Goal: Task Accomplishment & Management: Use online tool/utility

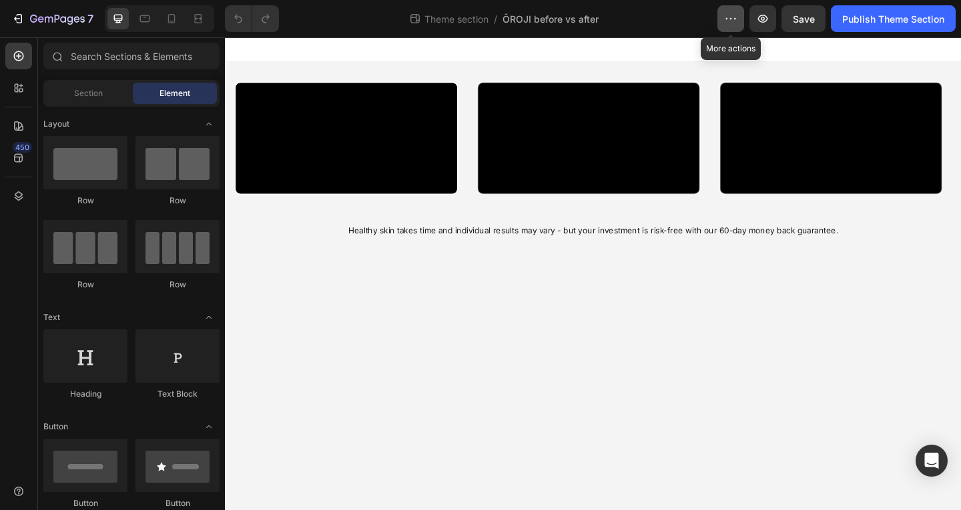
click at [720, 14] on button "button" at bounding box center [730, 18] width 27 height 27
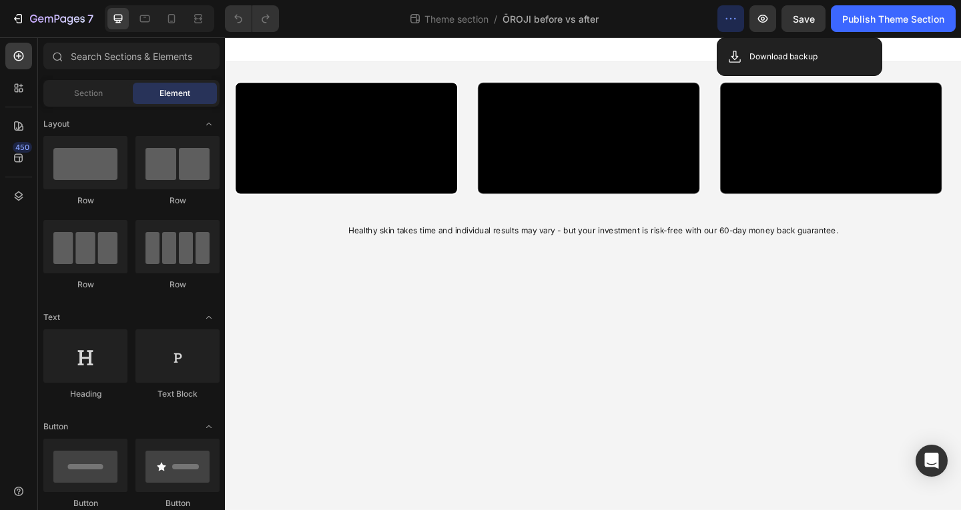
click at [720, 14] on button "button" at bounding box center [730, 18] width 27 height 27
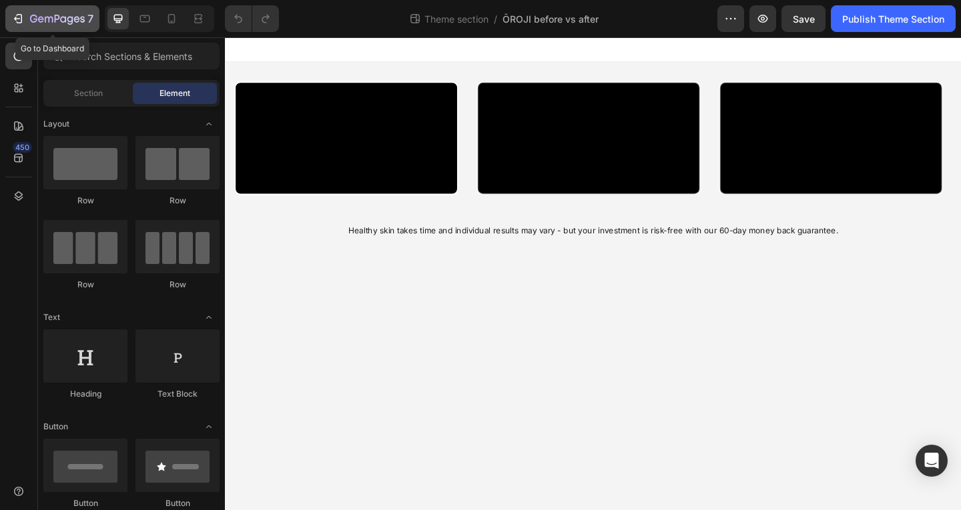
click at [22, 20] on icon "button" at bounding box center [17, 18] width 13 height 13
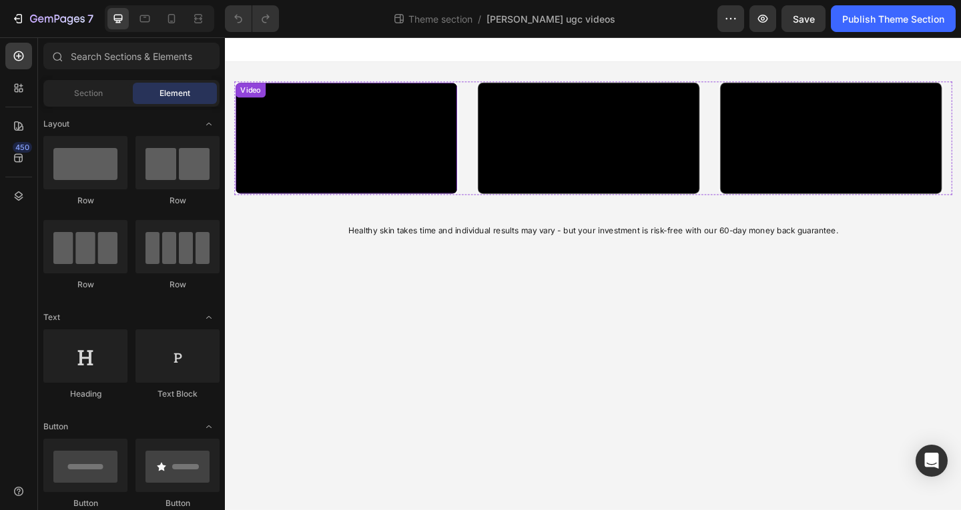
click at [336, 205] on video at bounding box center [356, 147] width 241 height 121
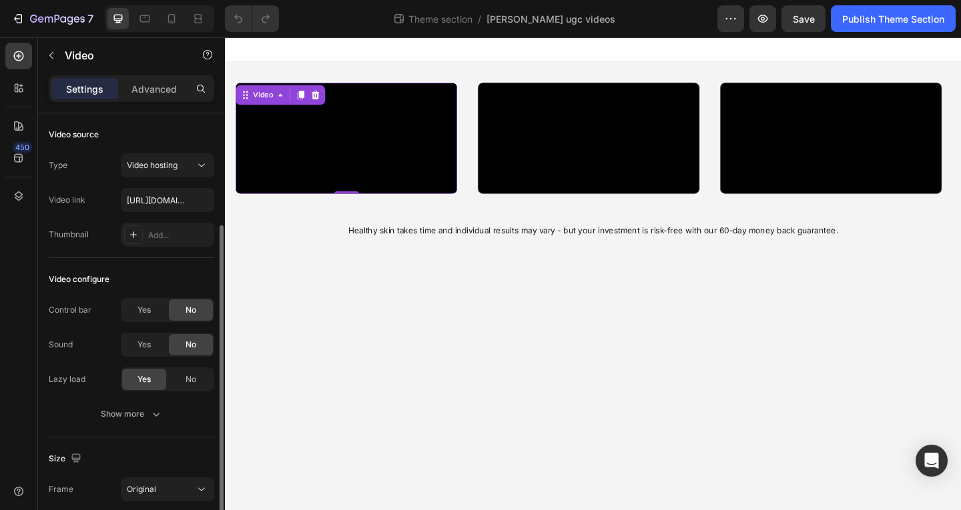
scroll to position [200, 0]
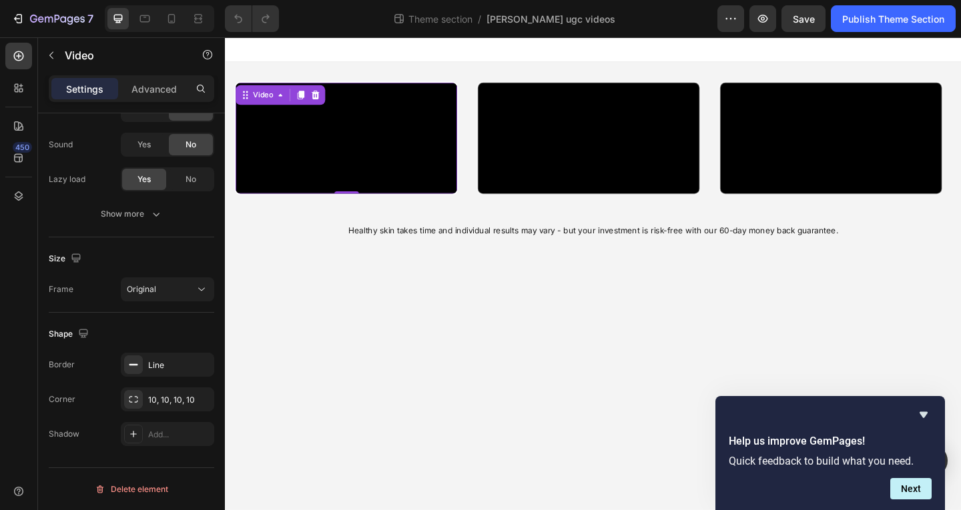
click at [412, 207] on video at bounding box center [356, 147] width 241 height 121
click at [322, 195] on video at bounding box center [356, 147] width 241 height 121
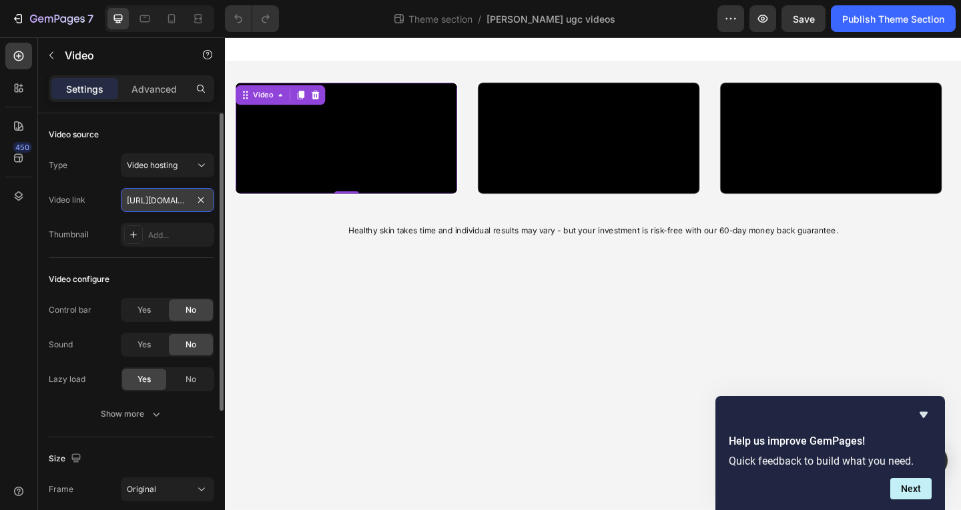
click at [165, 207] on input "https://cdn.shopify.com/videos/c/o/v/bc44f3e263ee4207ad1ef15c14ce809b.mp4" at bounding box center [167, 200] width 93 height 24
paste input "0ba3560ef1f04cf198522f9cb5664b6d"
type input "https://cdn.shopify.com/videos/c/o/v/0ba3560ef1f04cf198522f9cb5664b6d.mp4"
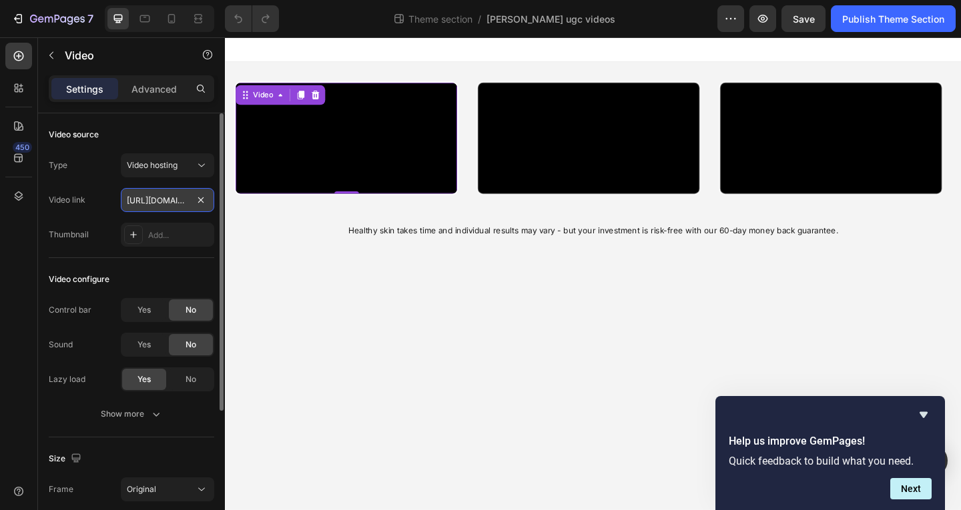
scroll to position [0, 248]
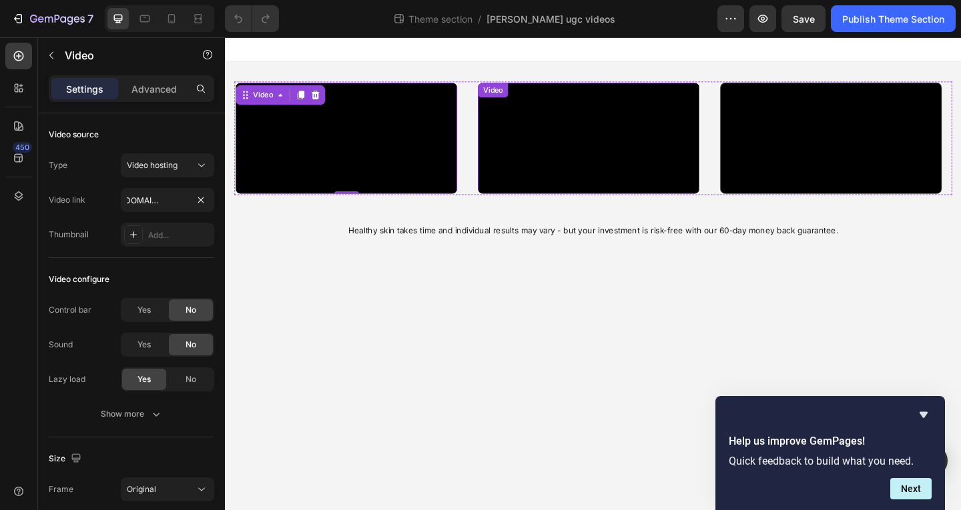
click at [603, 203] on video at bounding box center [620, 147] width 241 height 121
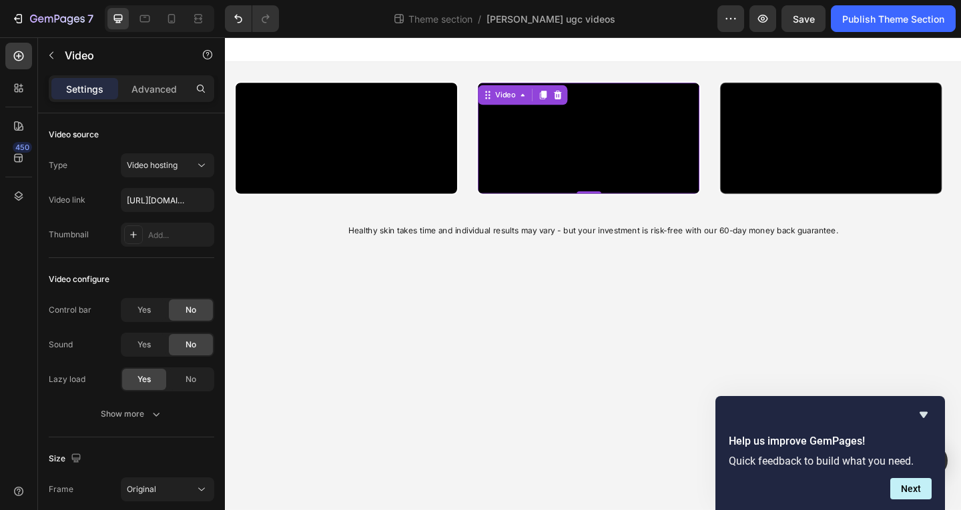
click at [710, 207] on video at bounding box center [620, 147] width 241 height 121
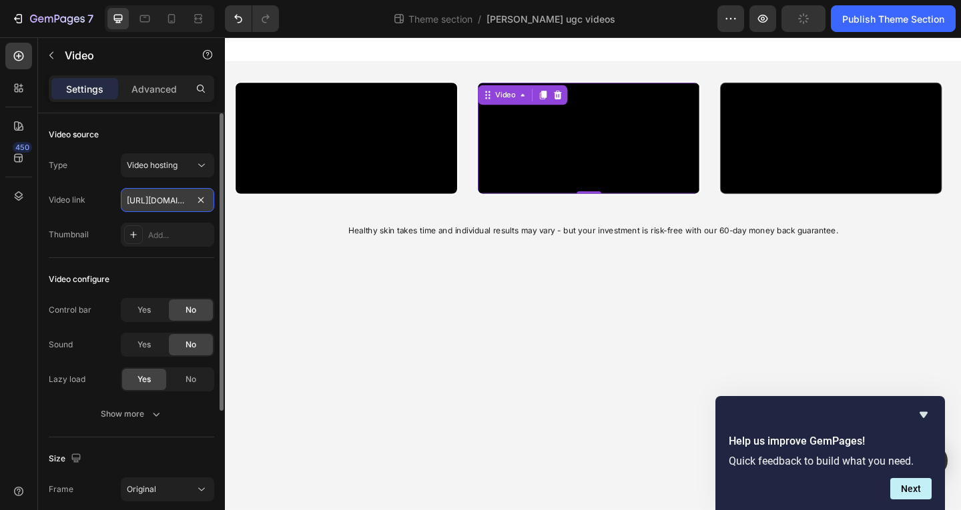
click at [157, 198] on input "https://cdn.shopify.com/videos/c/o/v/7c093eb1078649ca9e3c6923ee5ed241.mp4" at bounding box center [167, 200] width 93 height 24
paste input "27ed3bcee30b4b948f000de8f6e2225e"
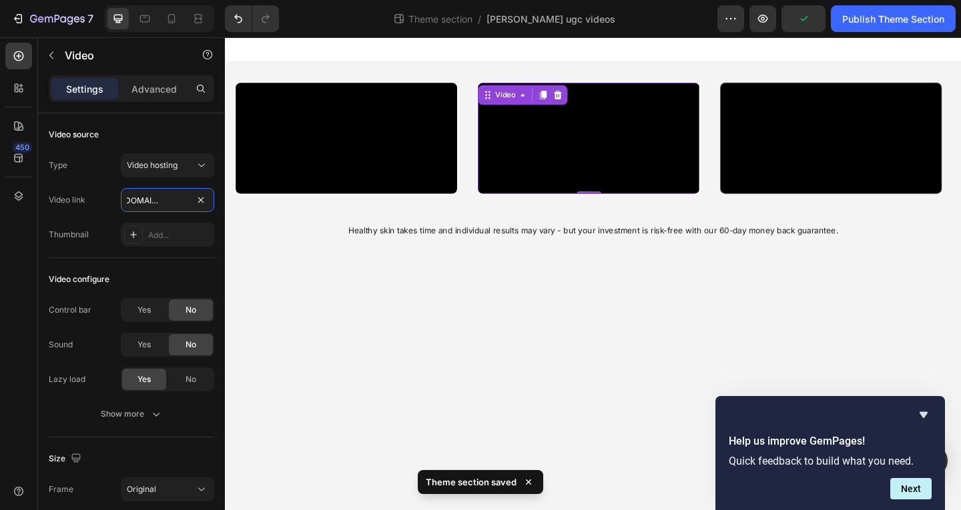
type input "[URL][DOMAIN_NAME]"
click at [648, 87] on video at bounding box center [620, 147] width 241 height 121
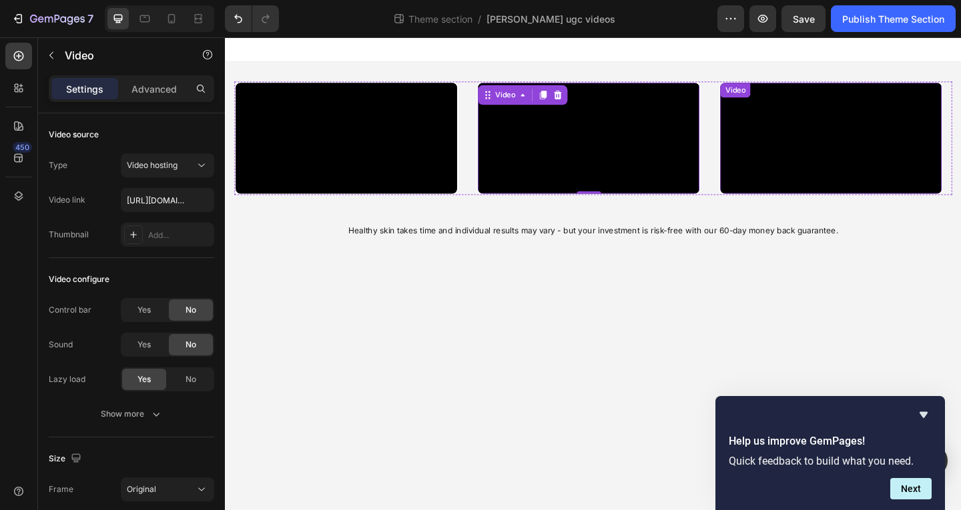
click at [817, 205] on video at bounding box center [883, 147] width 241 height 121
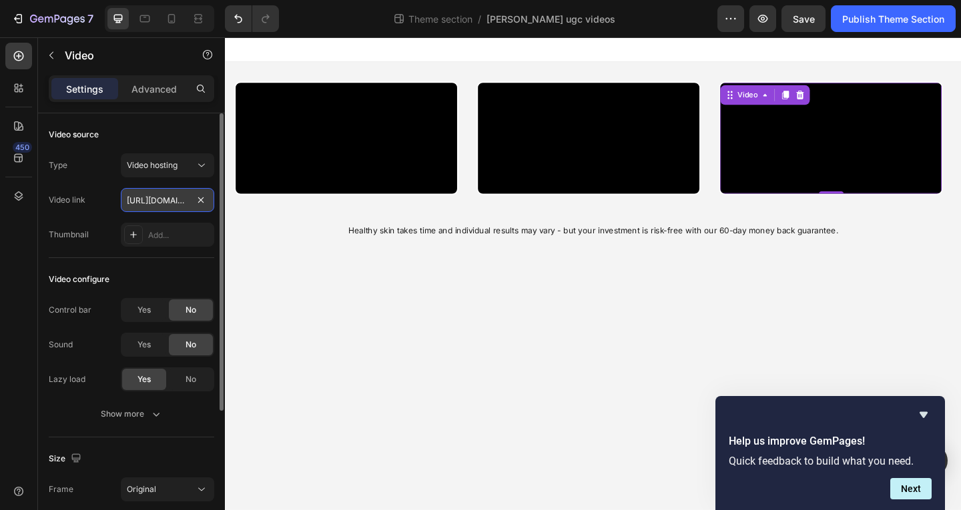
click at [157, 199] on input "[URL][DOMAIN_NAME]" at bounding box center [167, 200] width 93 height 24
paste input "9b51fc5004dd40db9d647ee7351deb3f"
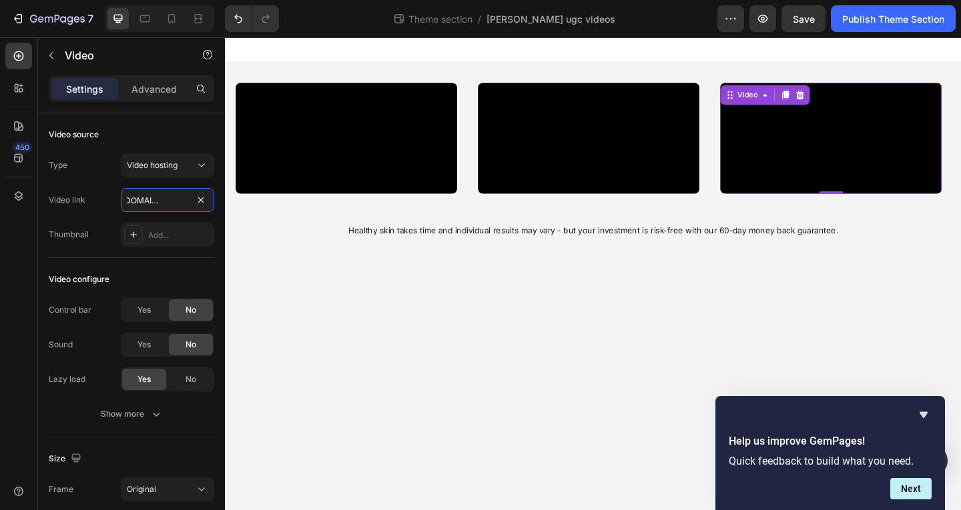
scroll to position [162, 0]
type input "[URL][DOMAIN_NAME]"
click at [927, 423] on div "Help us improve GemPages! Quick feedback to build what you need. Next" at bounding box center [830, 453] width 203 height 93
click at [921, 418] on icon "Hide survey" at bounding box center [923, 415] width 16 height 16
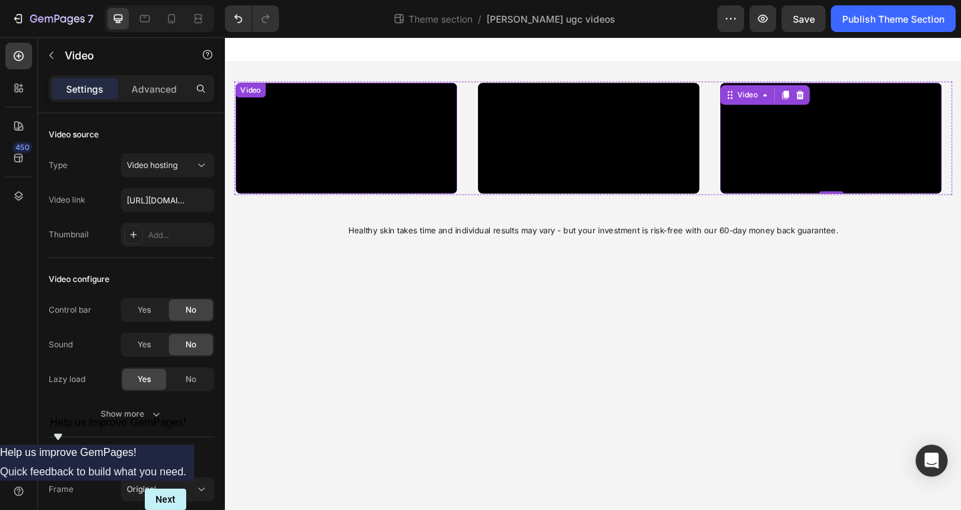
click at [402, 207] on video at bounding box center [356, 147] width 241 height 121
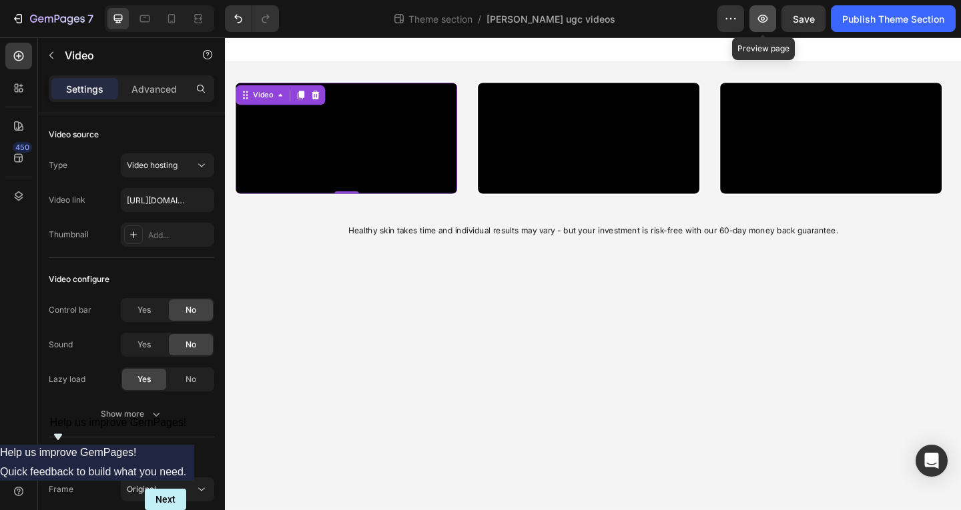
click at [767, 25] on button "button" at bounding box center [762, 18] width 27 height 27
click at [431, 177] on video at bounding box center [356, 147] width 241 height 121
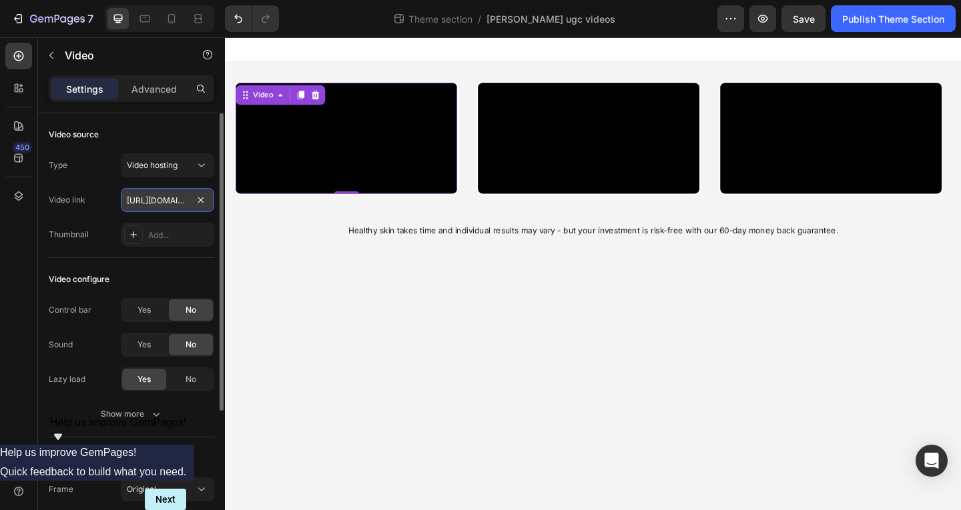
click at [148, 197] on input "https://cdn.shopify.com/videos/c/o/v/0ba3560ef1f04cf198522f9cb5664b6d.mp4" at bounding box center [167, 200] width 93 height 24
paste input "36cfdbcca9ca46fabc1bf184696e3841"
type input "[URL][DOMAIN_NAME]"
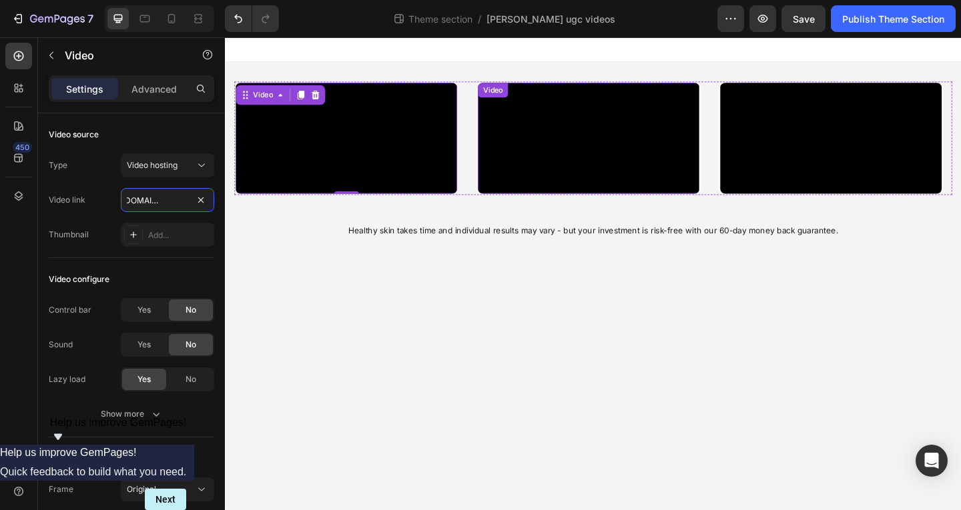
scroll to position [0, 0]
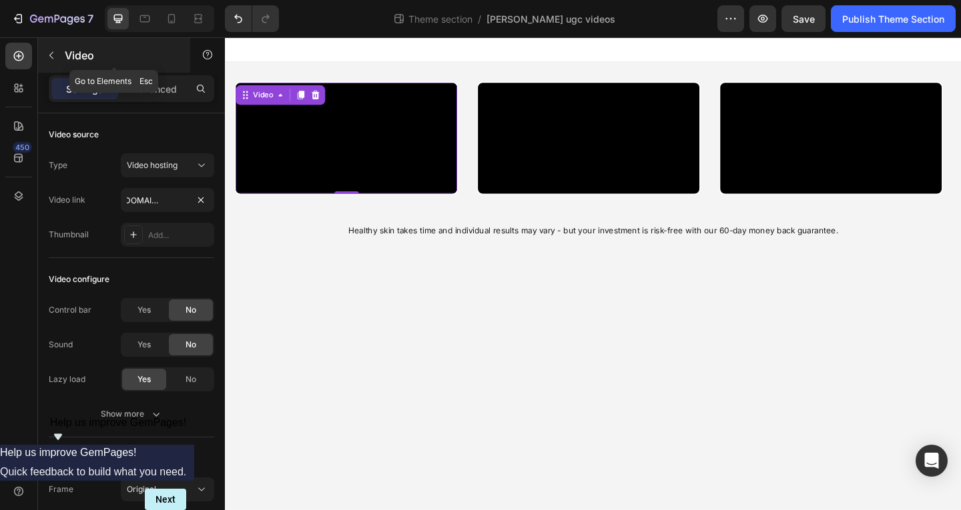
click at [49, 49] on button "button" at bounding box center [51, 55] width 21 height 21
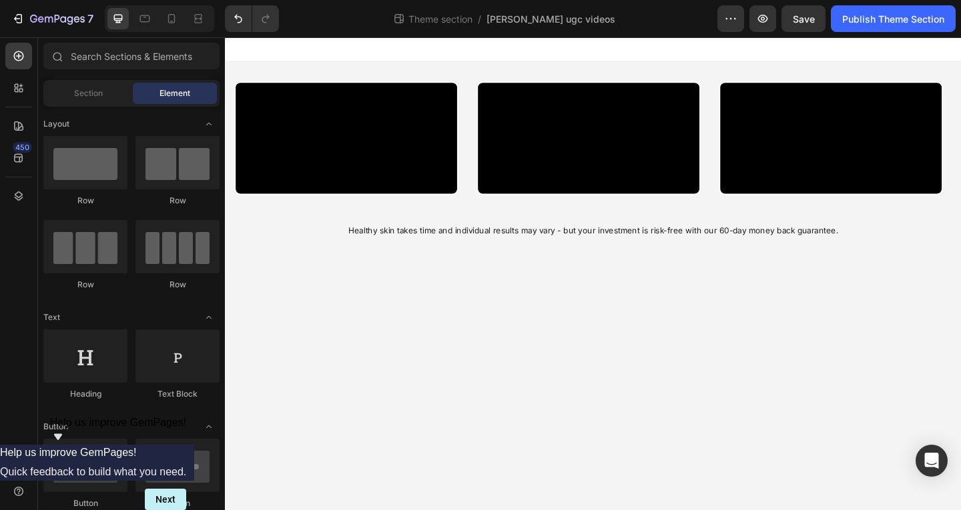
click at [353, 63] on div at bounding box center [625, 50] width 801 height 27
click at [565, 207] on video at bounding box center [620, 147] width 241 height 121
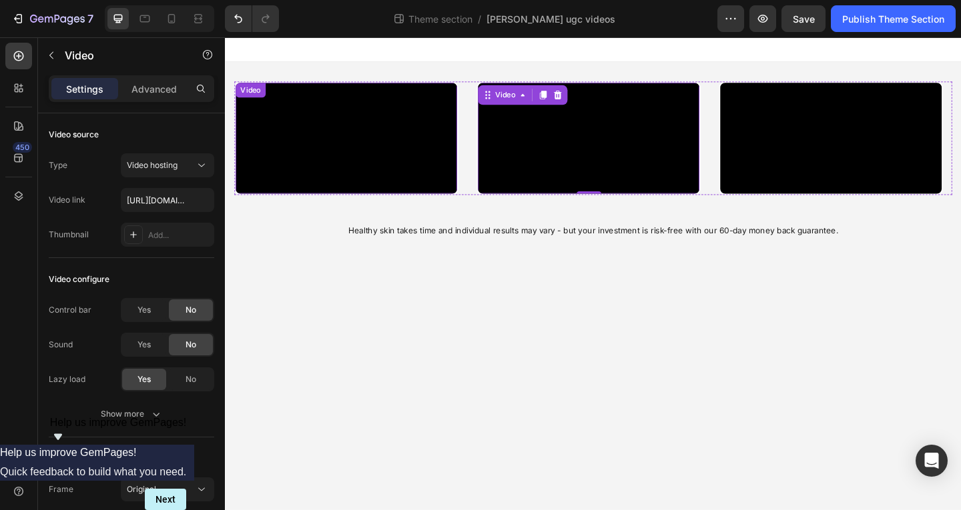
scroll to position [0, 0]
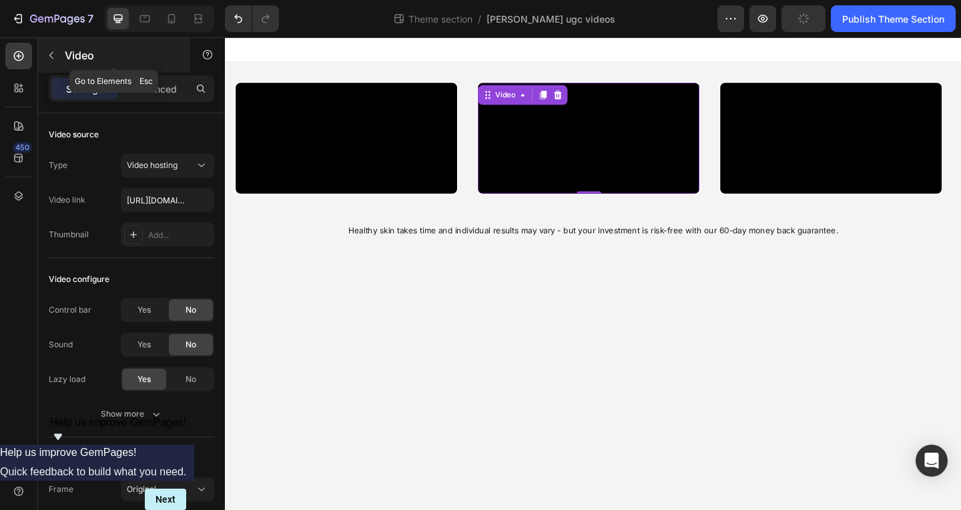
click at [53, 53] on icon "button" at bounding box center [51, 55] width 11 height 11
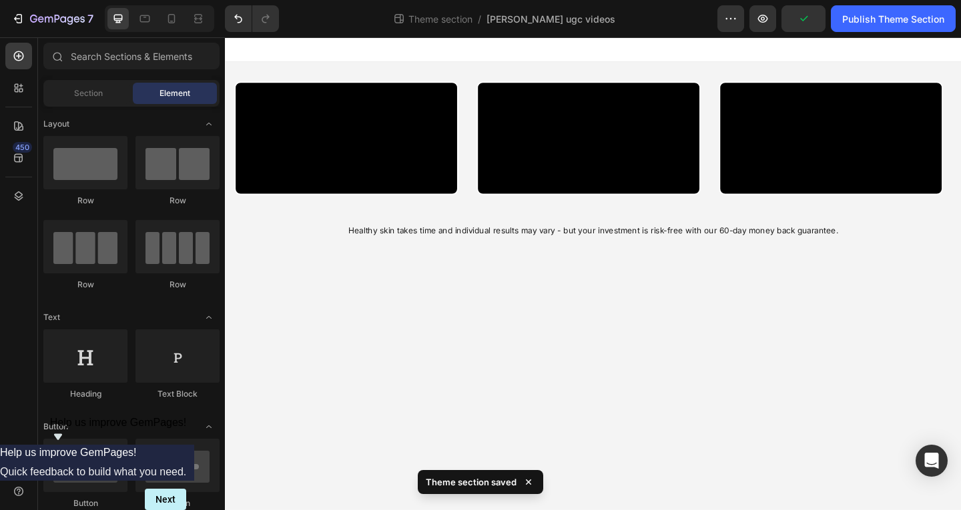
click at [398, 20] on div "Theme section / Berry ugc videos" at bounding box center [504, 18] width 428 height 27
click at [406, 24] on icon at bounding box center [398, 18] width 13 height 13
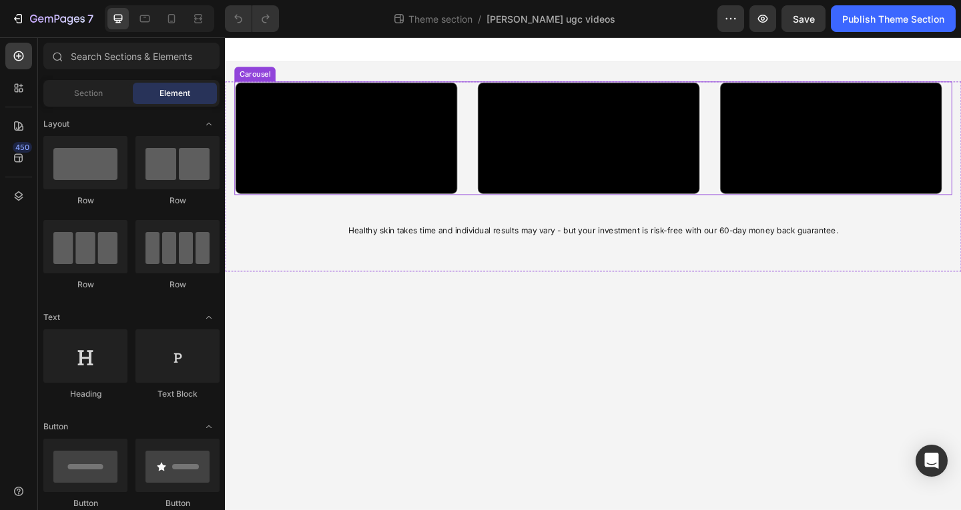
click at [490, 171] on div "Video Video Video Video" at bounding box center [625, 146] width 781 height 123
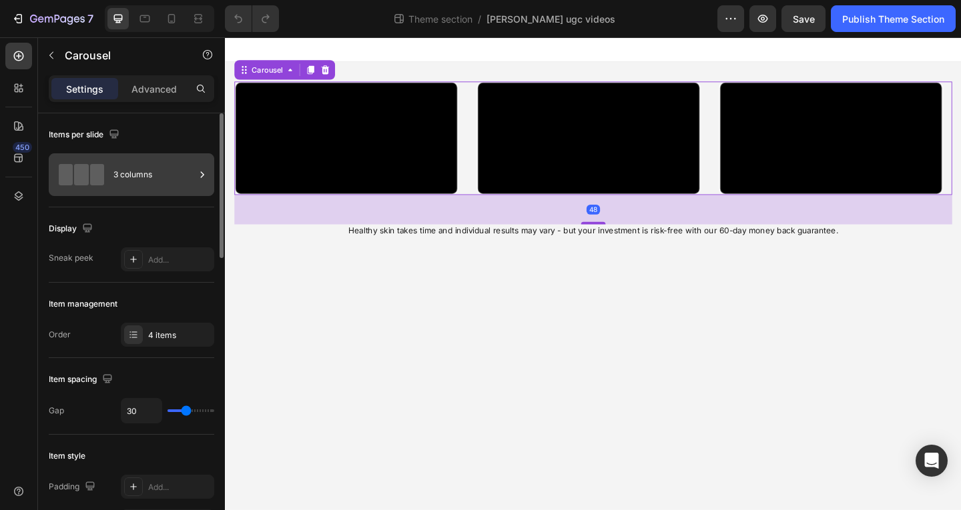
click at [157, 173] on div "3 columns" at bounding box center [153, 174] width 81 height 31
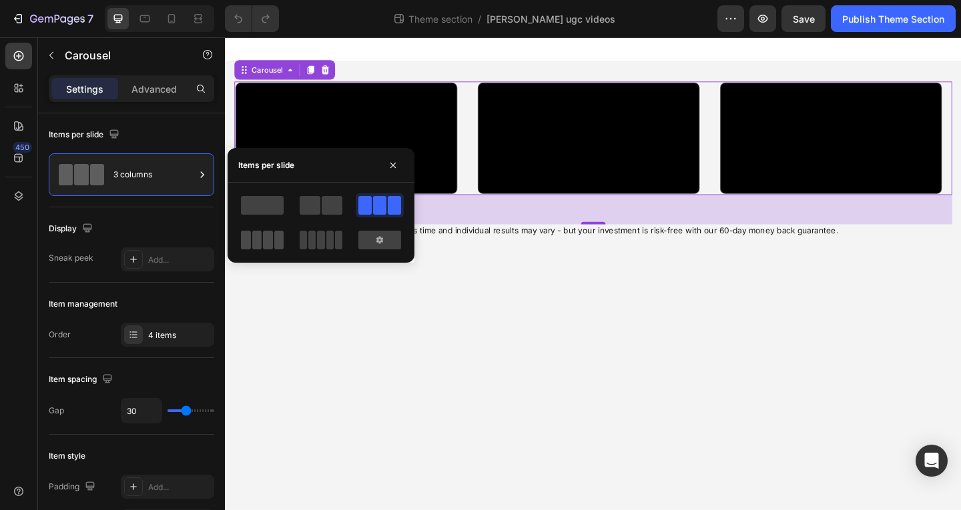
click at [274, 243] on span at bounding box center [279, 240] width 10 height 19
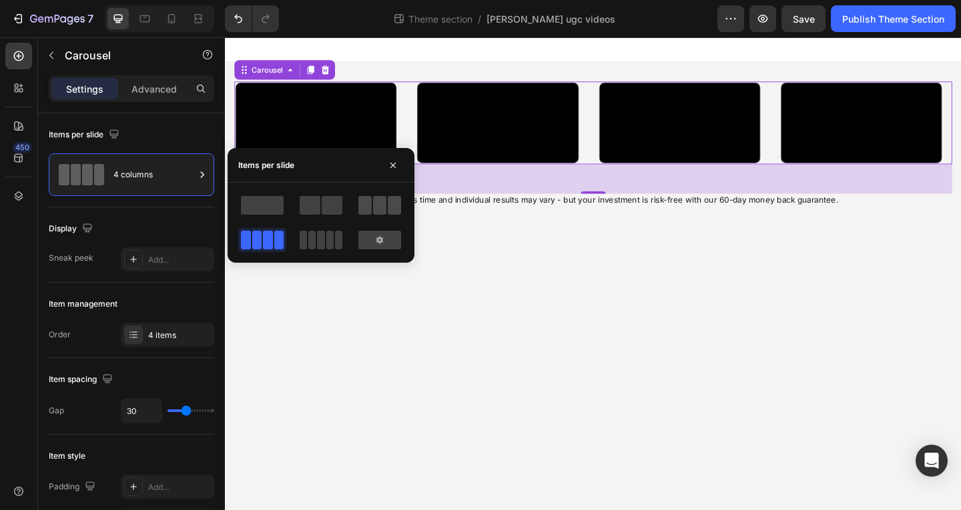
click at [393, 203] on span at bounding box center [394, 205] width 13 height 19
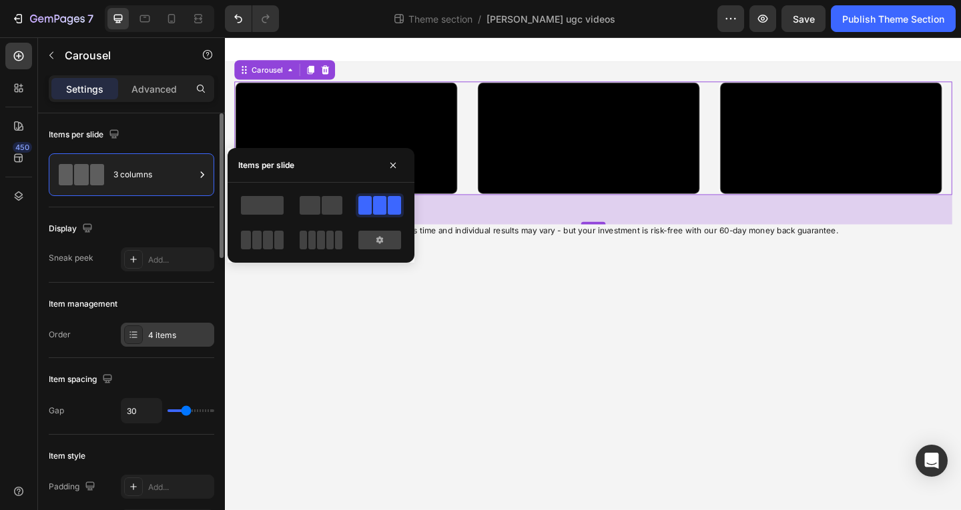
click at [149, 340] on div "4 items" at bounding box center [179, 336] width 63 height 12
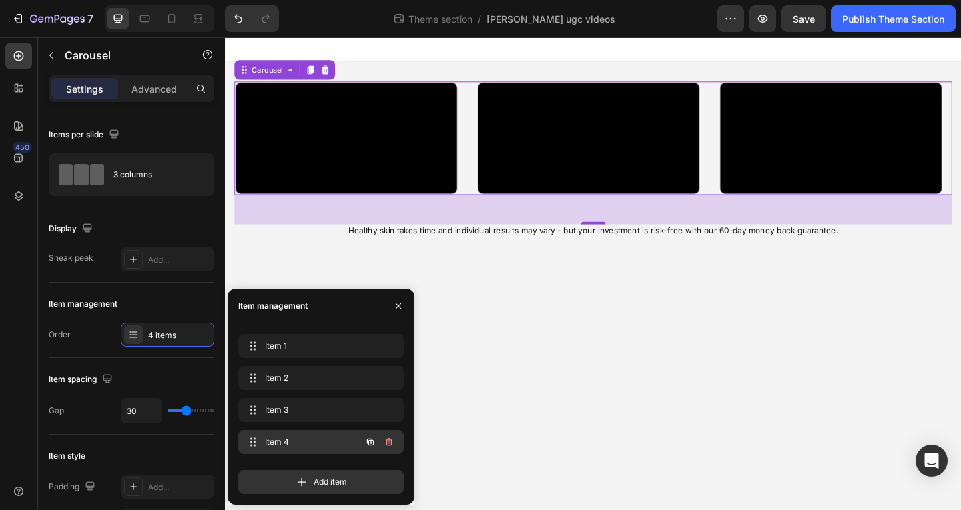
click at [293, 446] on span "Item 4" at bounding box center [302, 442] width 75 height 12
click at [326, 155] on video at bounding box center [356, 147] width 241 height 121
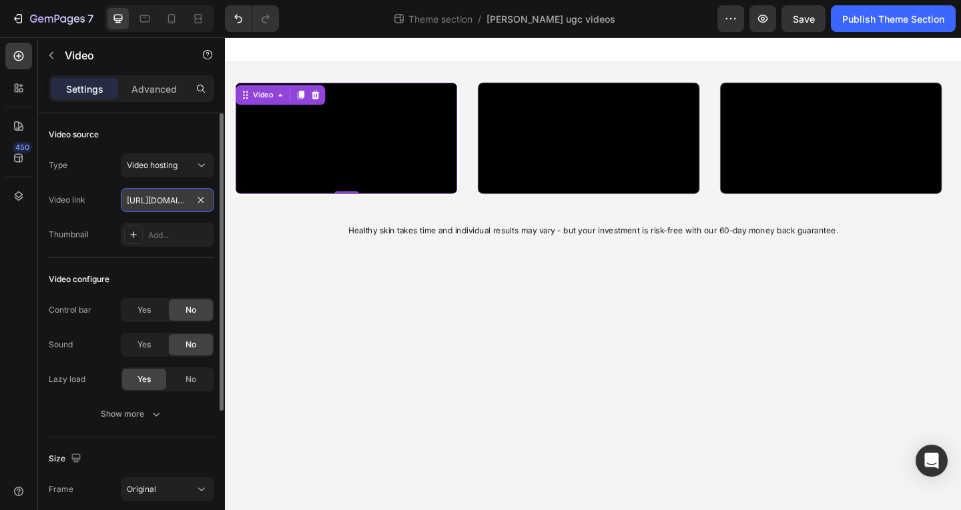
click at [144, 200] on input "[URL][DOMAIN_NAME]" at bounding box center [167, 200] width 93 height 24
paste input "53559352352e40428ccc7484a7d00fbe"
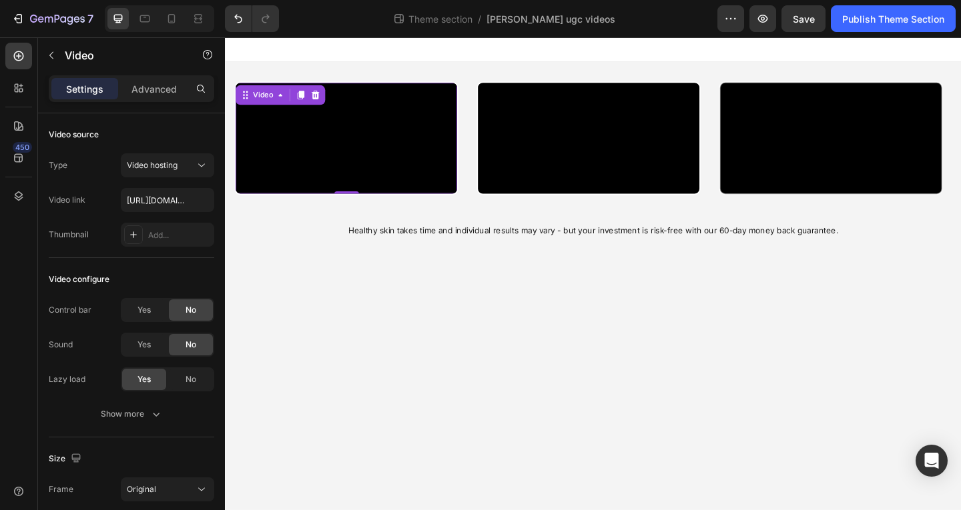
click at [329, 116] on video at bounding box center [356, 147] width 241 height 121
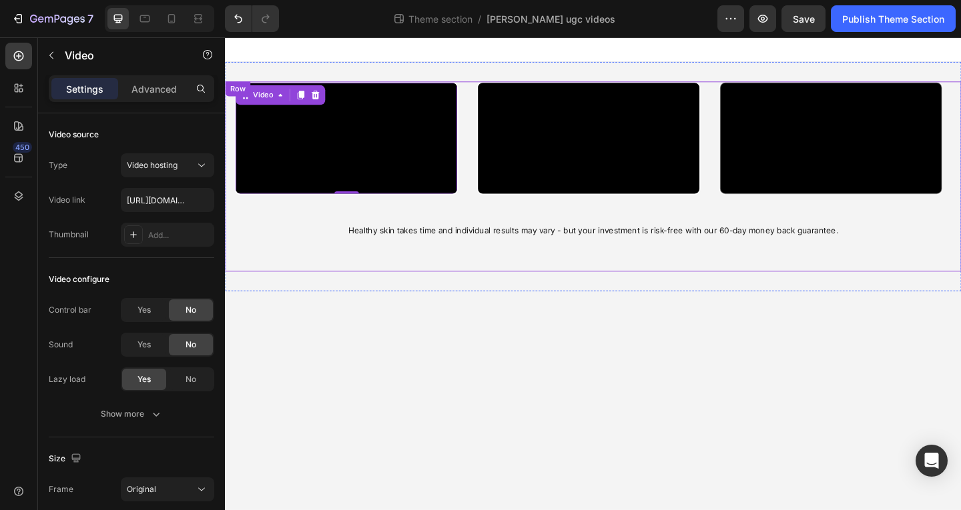
click at [297, 139] on video at bounding box center [356, 147] width 241 height 121
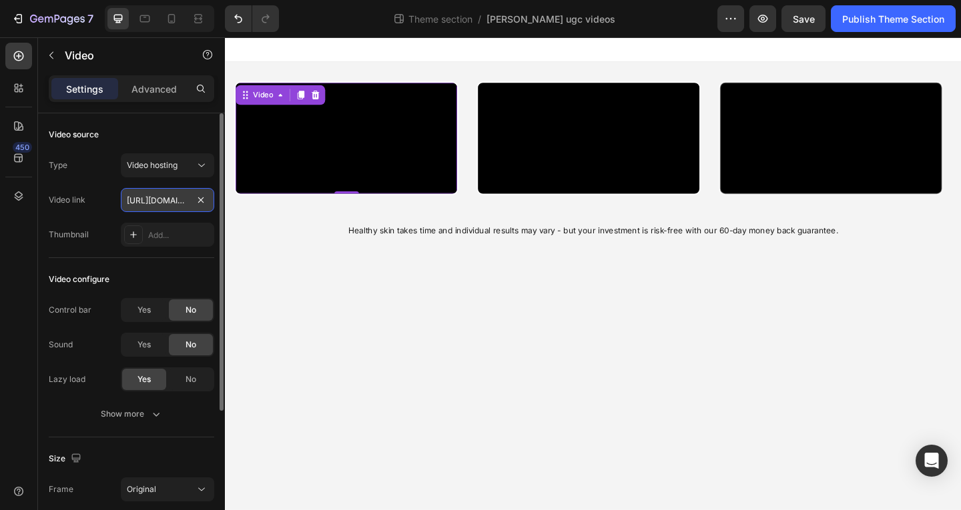
click at [157, 199] on input "[URL][DOMAIN_NAME]" at bounding box center [167, 200] width 93 height 24
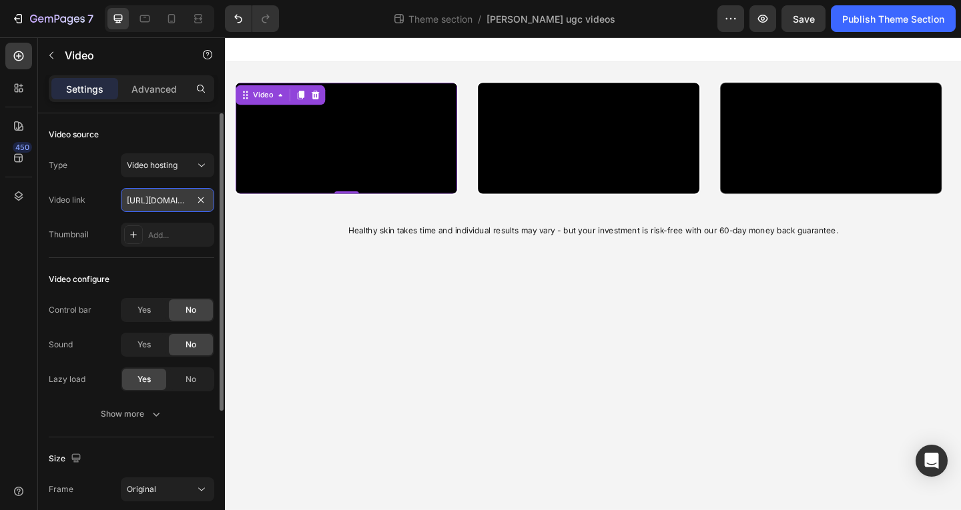
paste input "d7f4241285f54796a7aeac233db779bf"
type input "[URL][DOMAIN_NAME]"
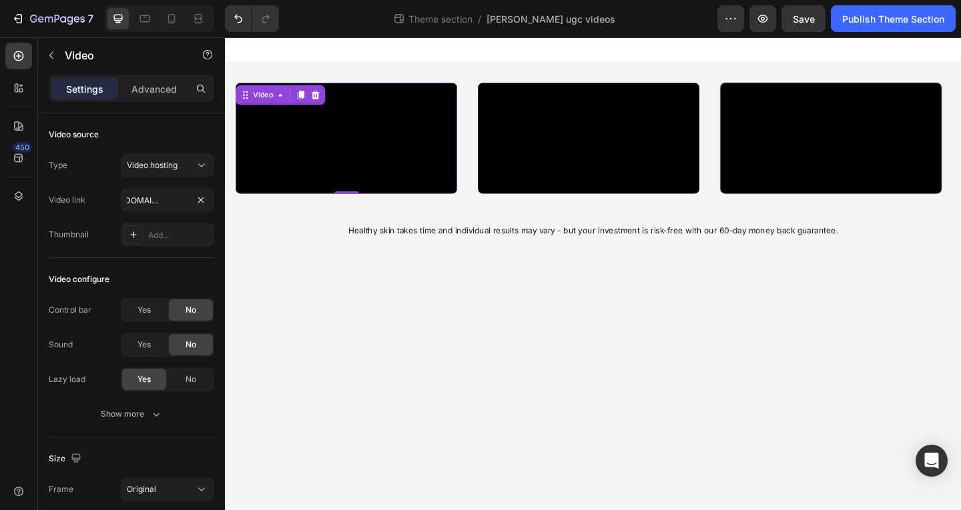
click at [451, 54] on div at bounding box center [625, 50] width 801 height 27
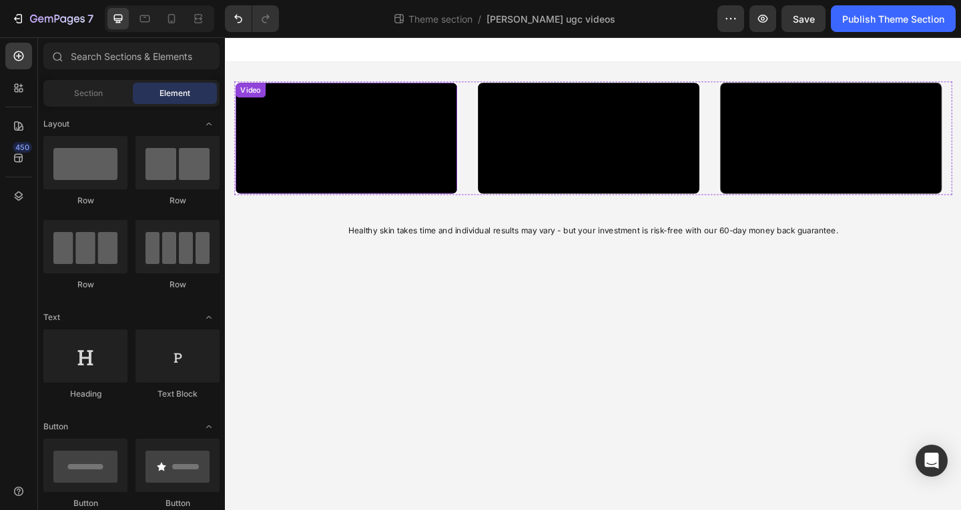
click at [446, 161] on video at bounding box center [356, 147] width 241 height 121
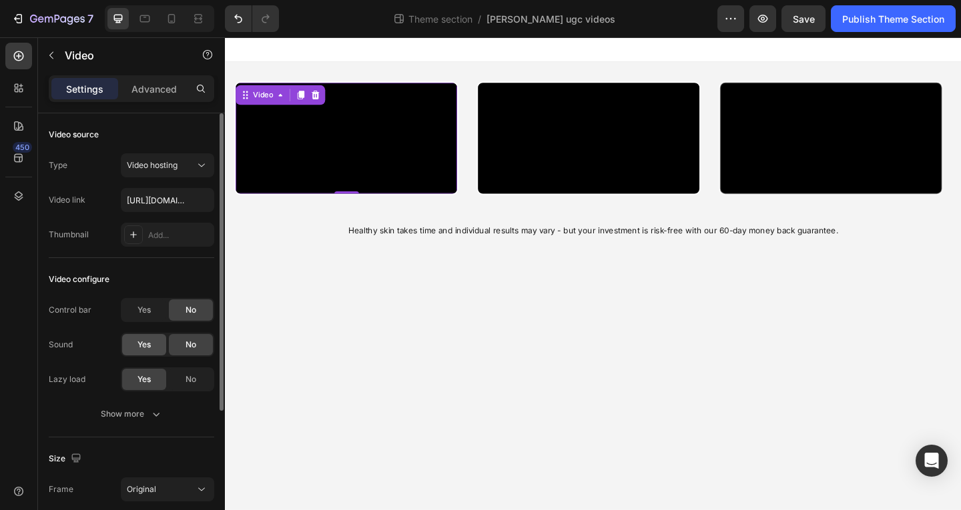
click at [131, 347] on div "Yes" at bounding box center [144, 344] width 44 height 21
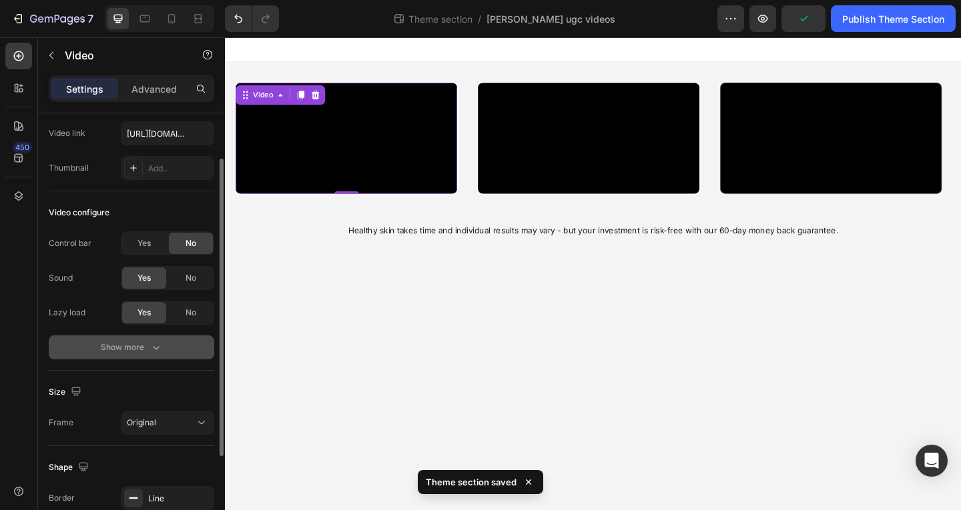
click at [151, 350] on icon "button" at bounding box center [155, 347] width 13 height 13
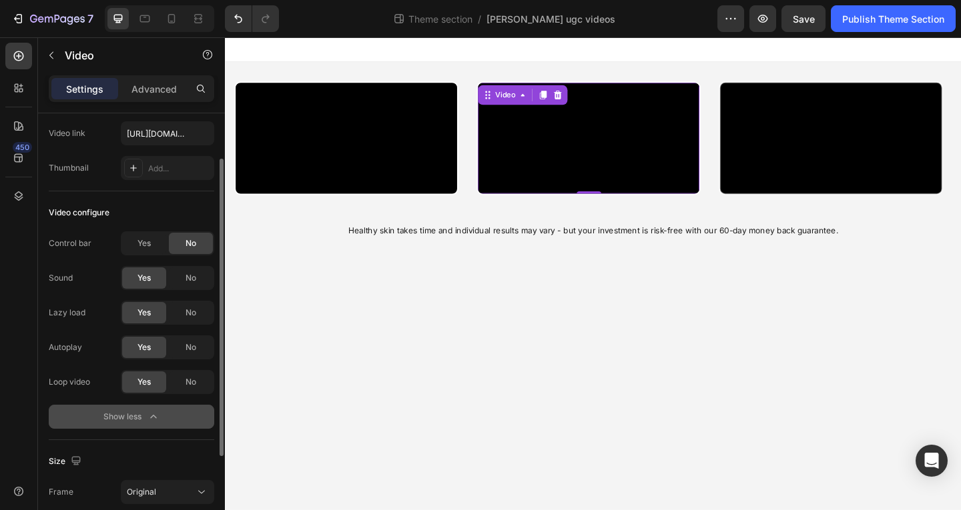
click at [562, 207] on video at bounding box center [620, 147] width 241 height 121
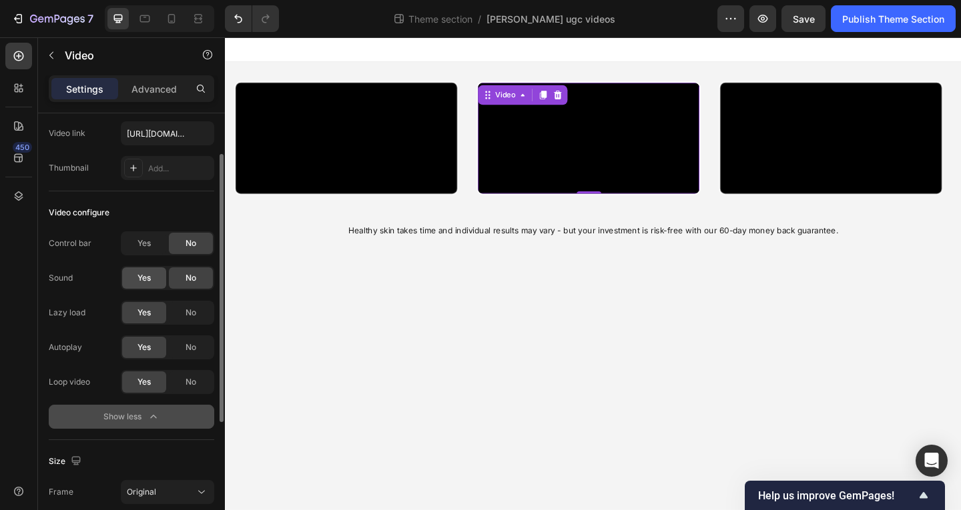
click at [136, 281] on div "Yes" at bounding box center [144, 278] width 44 height 21
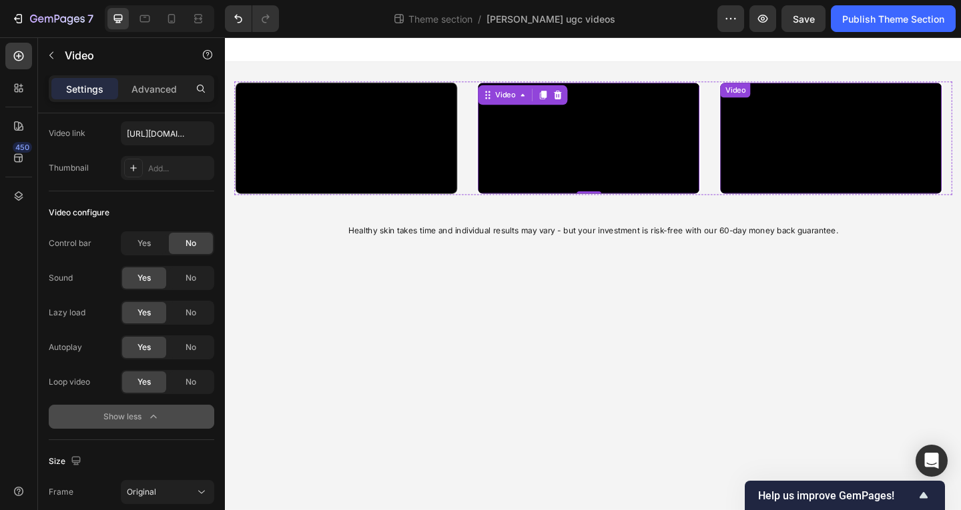
click at [817, 207] on video at bounding box center [883, 147] width 241 height 121
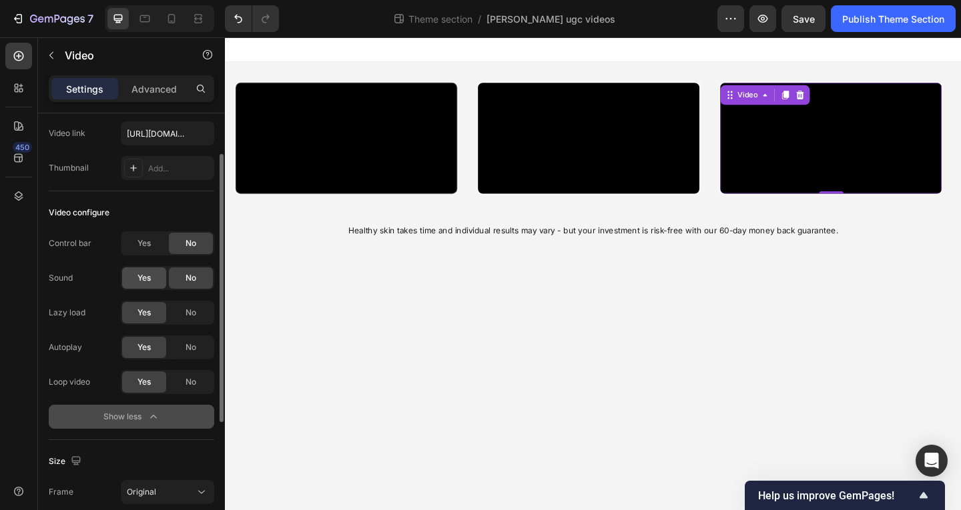
click at [136, 276] on div "Yes" at bounding box center [144, 278] width 44 height 21
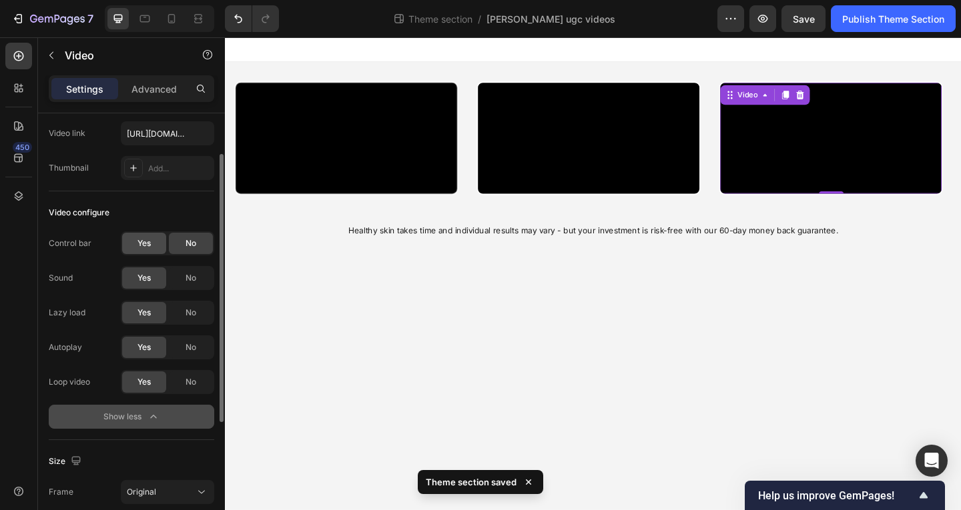
click at [137, 252] on div "Yes" at bounding box center [144, 243] width 44 height 21
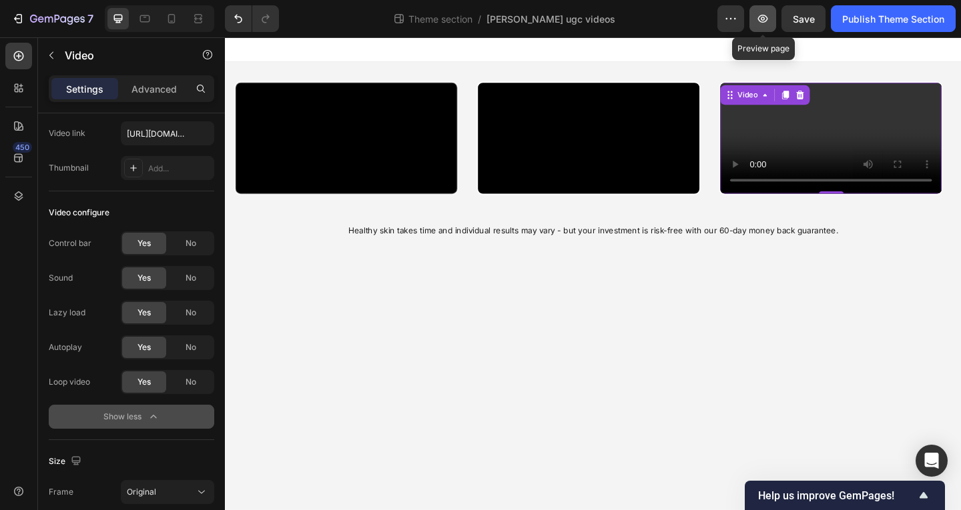
click at [757, 16] on icon "button" at bounding box center [762, 18] width 13 height 13
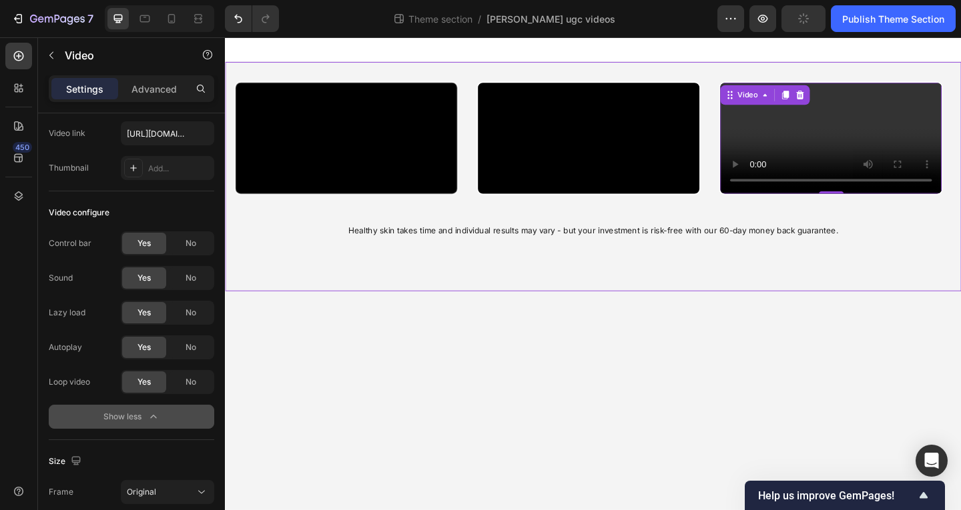
click at [429, 207] on video at bounding box center [356, 147] width 241 height 121
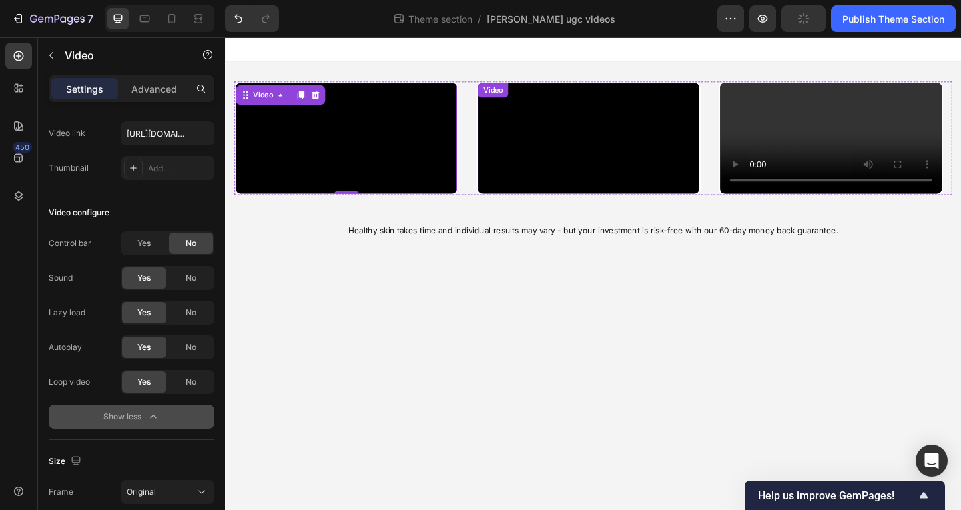
click at [598, 207] on video at bounding box center [620, 147] width 241 height 121
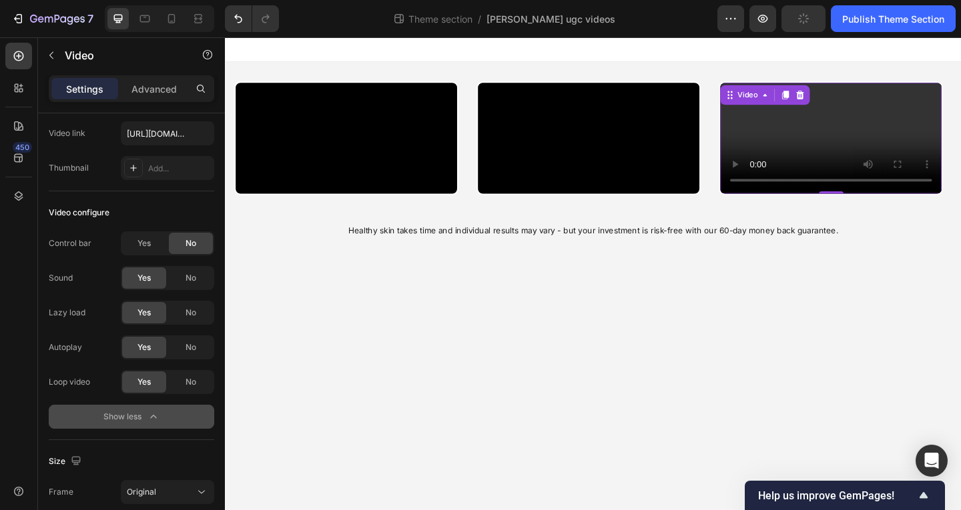
click at [785, 207] on video at bounding box center [883, 147] width 241 height 121
click at [628, 207] on video at bounding box center [620, 147] width 241 height 121
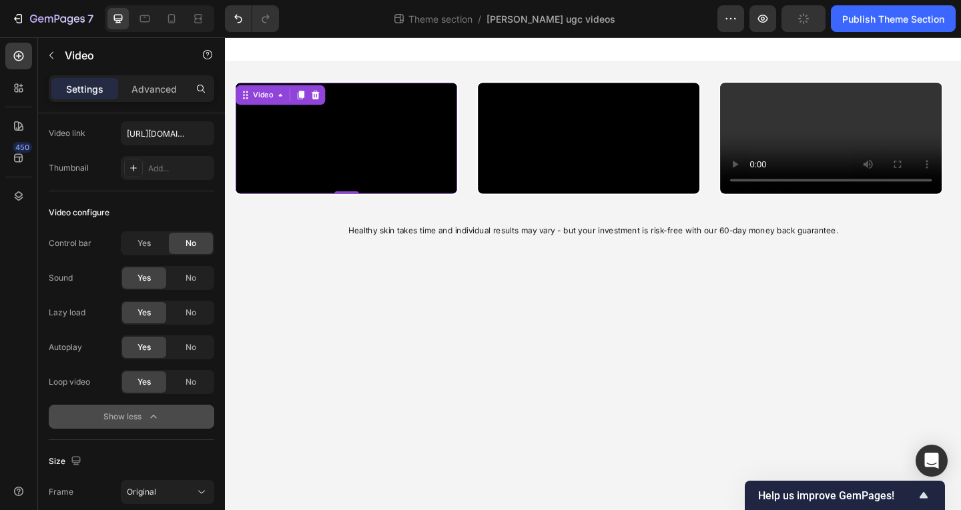
click at [440, 207] on video at bounding box center [356, 147] width 241 height 121
click at [342, 207] on video at bounding box center [356, 147] width 241 height 121
click at [334, 207] on video at bounding box center [356, 147] width 241 height 121
click at [203, 278] on div "No" at bounding box center [191, 278] width 44 height 21
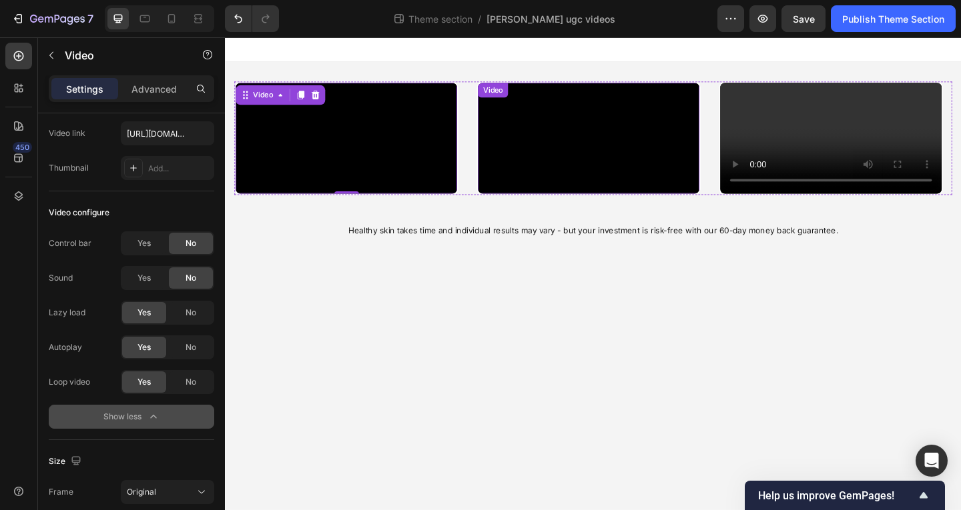
click at [616, 207] on video at bounding box center [620, 147] width 241 height 121
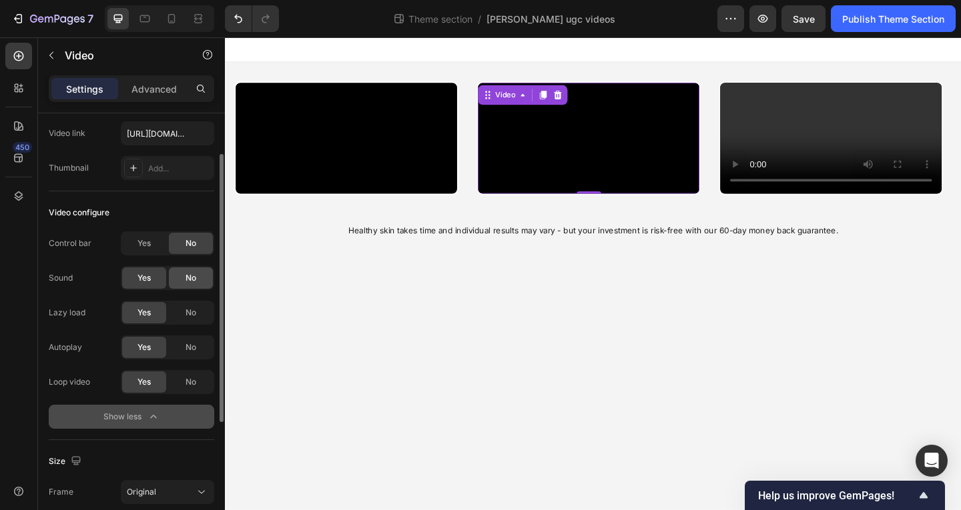
click at [193, 287] on div "No" at bounding box center [191, 278] width 44 height 21
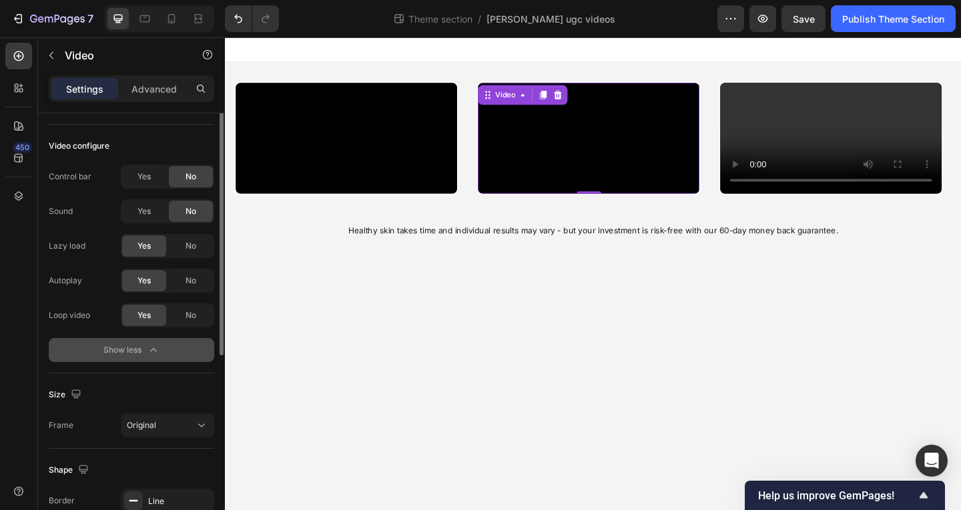
scroll to position [0, 0]
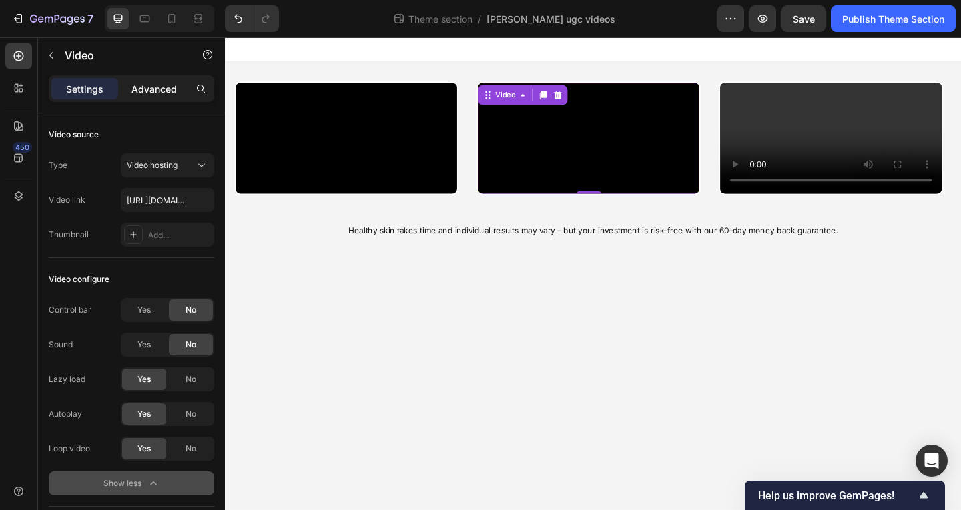
click at [147, 82] on p "Advanced" at bounding box center [153, 89] width 45 height 14
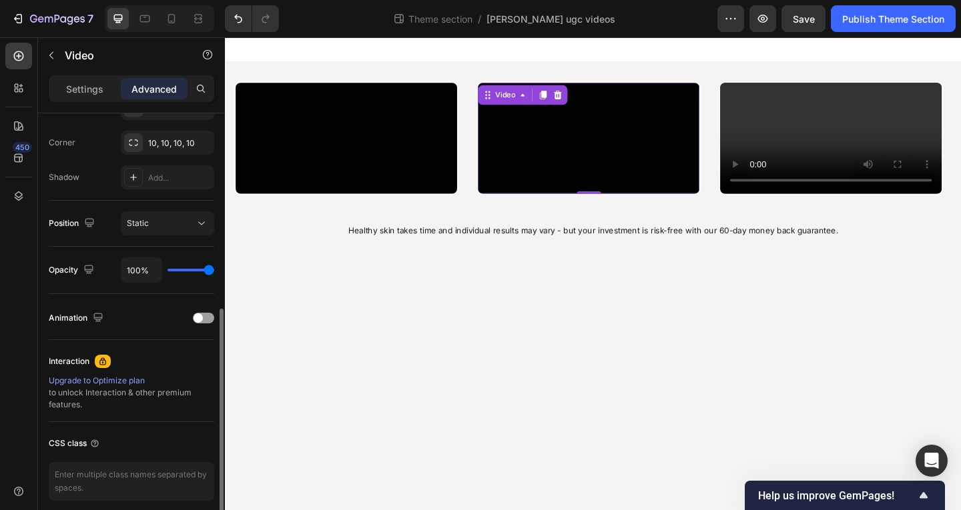
scroll to position [455, 0]
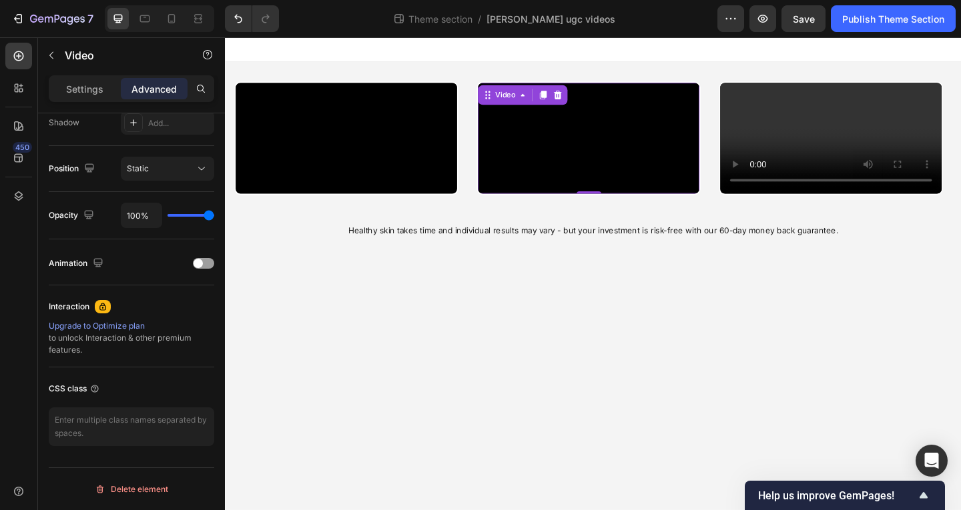
click at [77, 76] on div "Settings Advanced" at bounding box center [131, 88] width 165 height 27
click at [199, 261] on span at bounding box center [197, 263] width 9 height 9
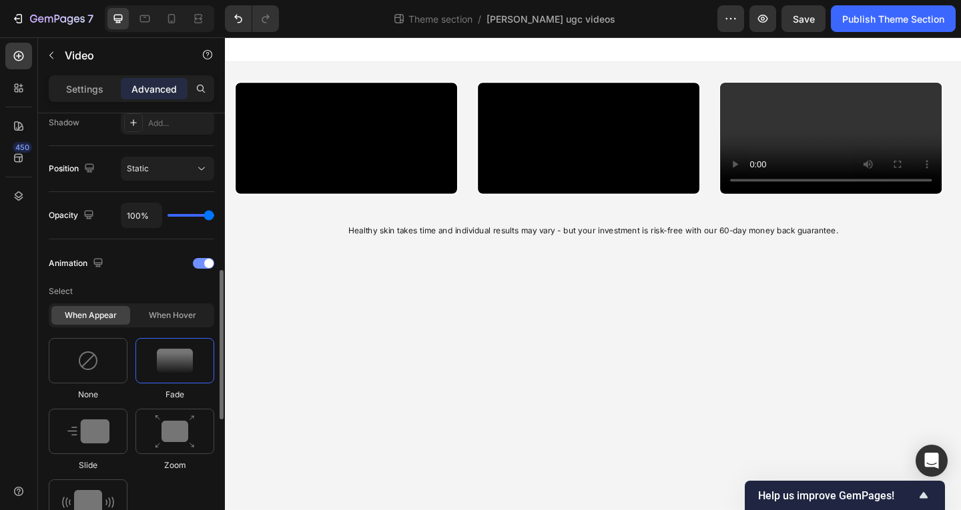
click at [199, 261] on div at bounding box center [203, 263] width 21 height 11
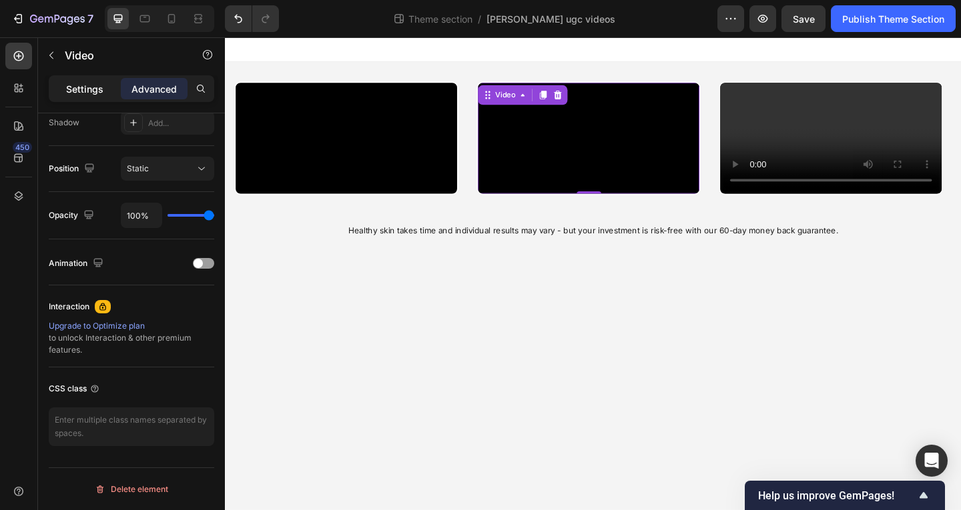
click at [92, 87] on p "Settings" at bounding box center [84, 89] width 37 height 14
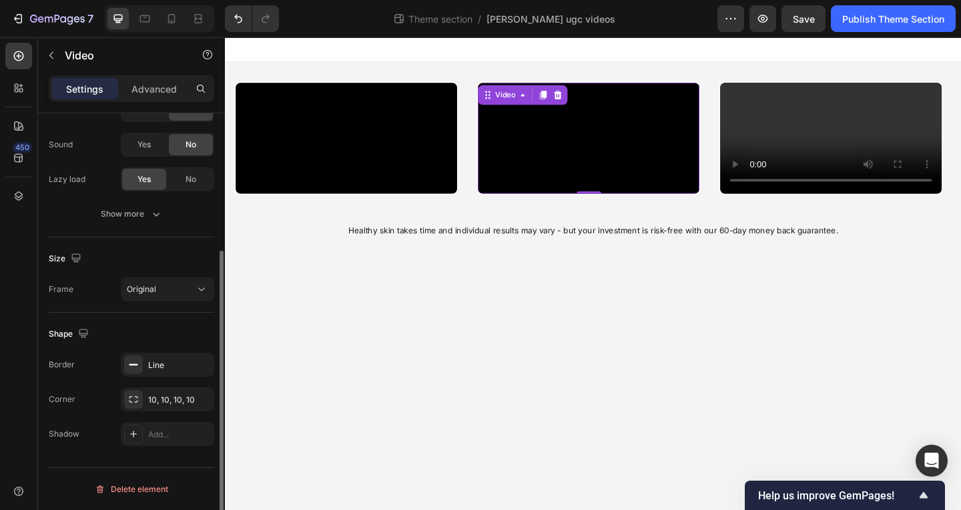
scroll to position [67, 0]
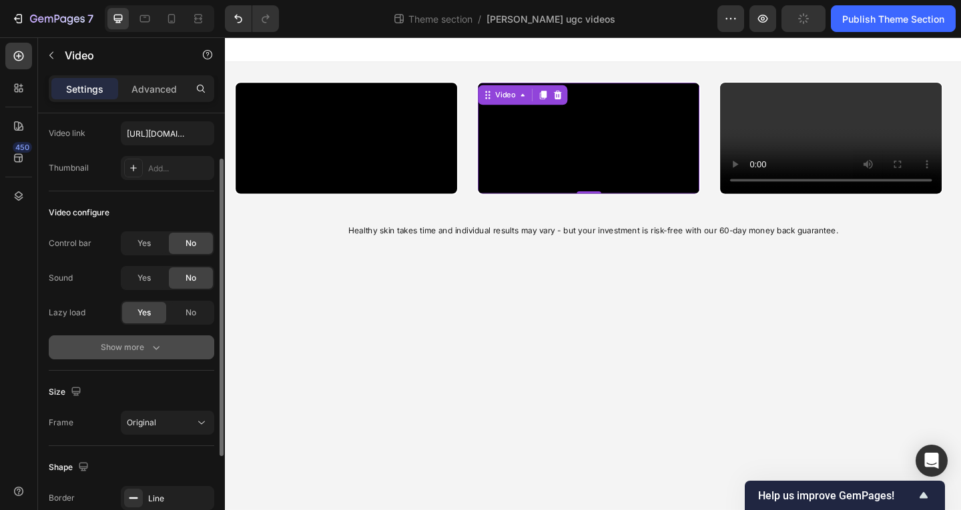
click at [130, 342] on div "Show more" at bounding box center [132, 347] width 62 height 13
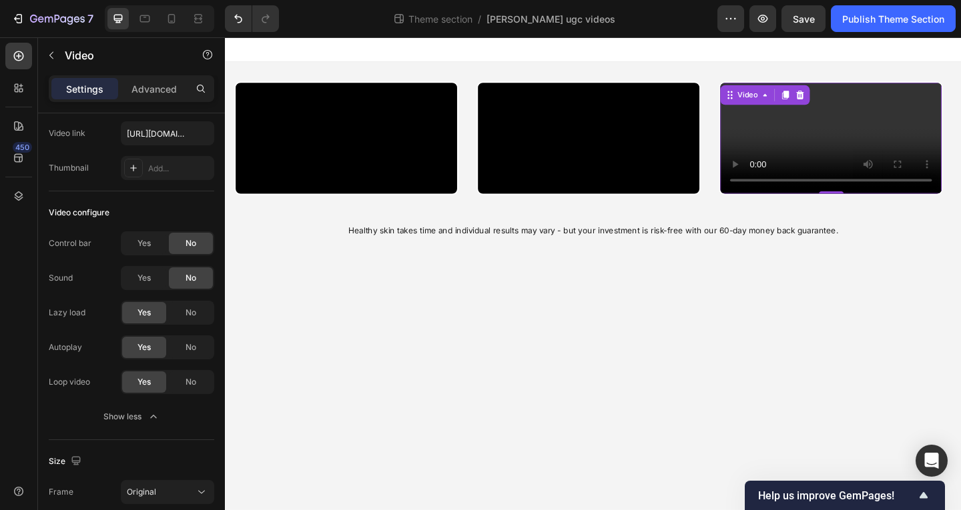
click at [945, 207] on video at bounding box center [883, 147] width 241 height 121
click at [884, 207] on video at bounding box center [883, 147] width 241 height 121
click at [350, 207] on video at bounding box center [356, 147] width 241 height 121
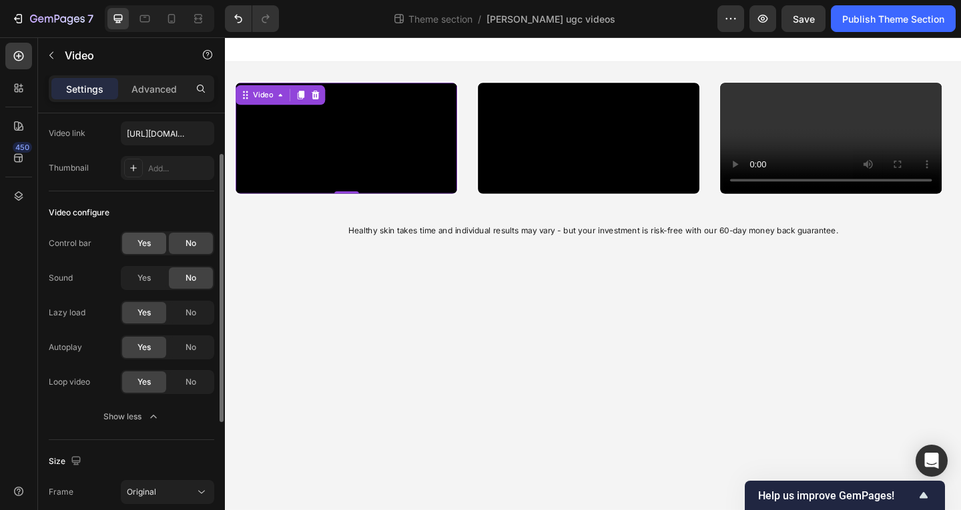
click at [147, 246] on span "Yes" at bounding box center [143, 243] width 13 height 12
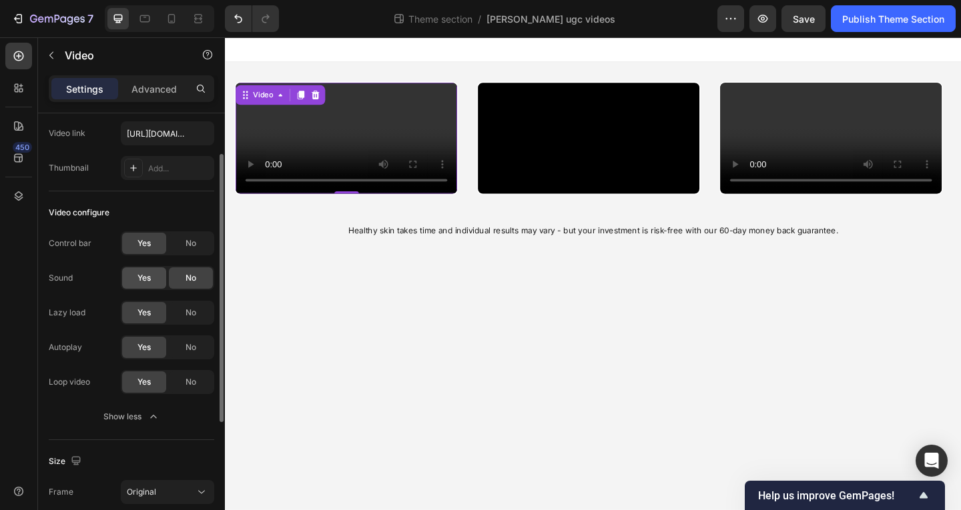
click at [145, 280] on span "Yes" at bounding box center [143, 278] width 13 height 12
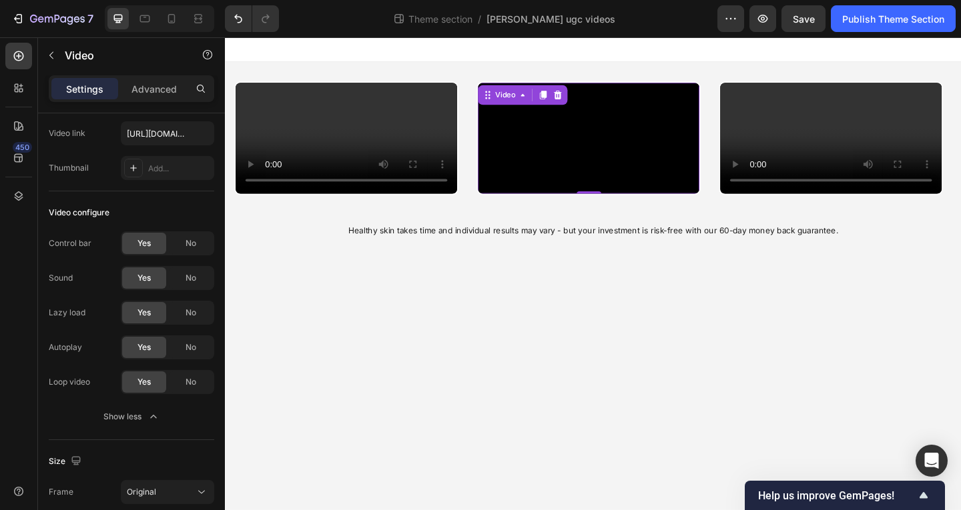
click at [578, 207] on video at bounding box center [620, 147] width 241 height 121
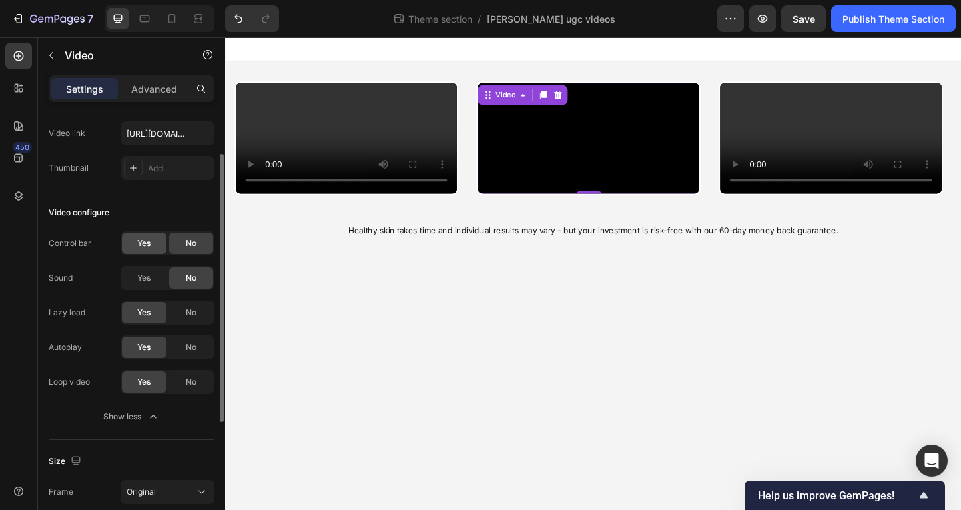
click at [146, 245] on span "Yes" at bounding box center [143, 243] width 13 height 12
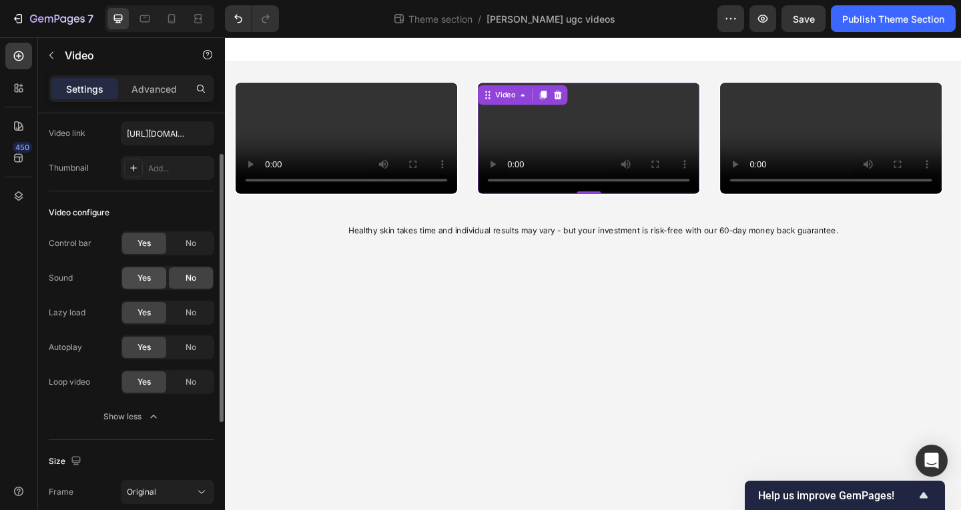
click at [146, 283] on span "Yes" at bounding box center [143, 278] width 13 height 12
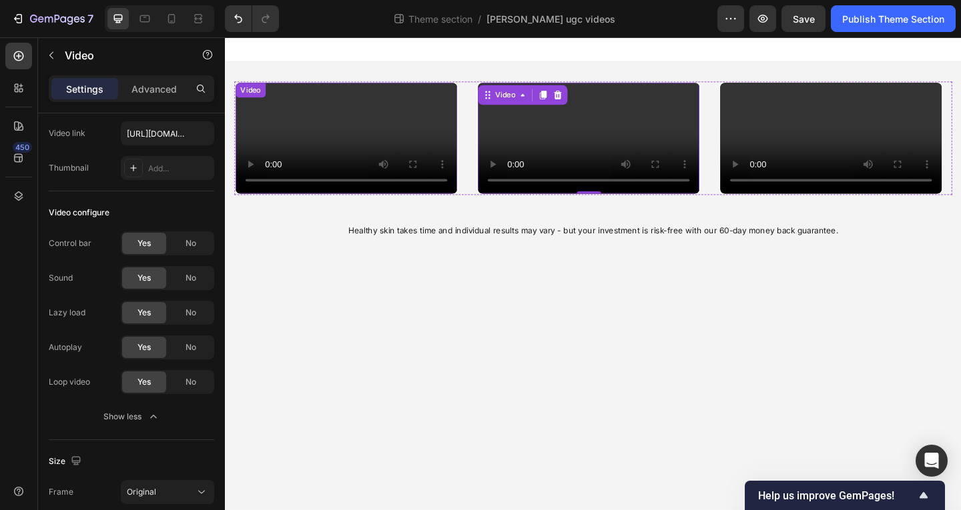
scroll to position [95, 0]
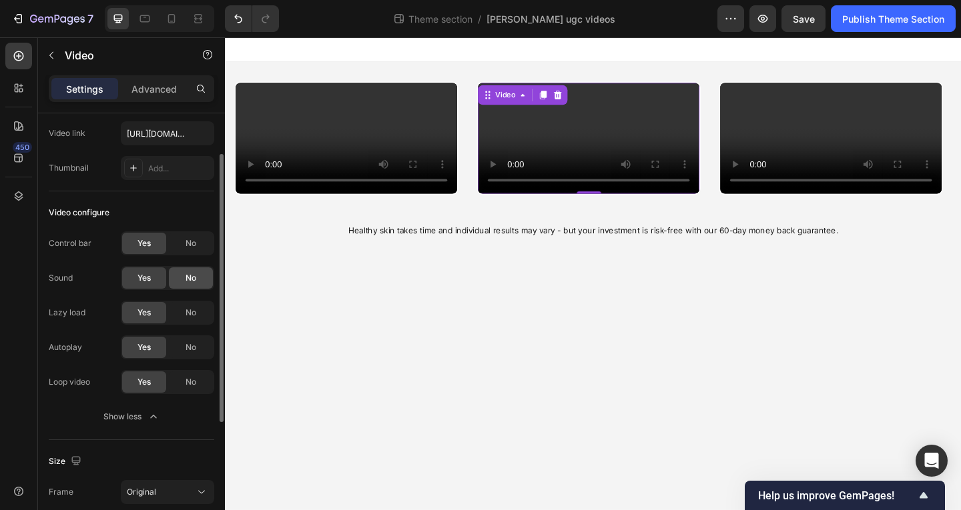
click at [193, 284] on span "No" at bounding box center [190, 278] width 11 height 12
click at [570, 207] on video at bounding box center [620, 147] width 241 height 121
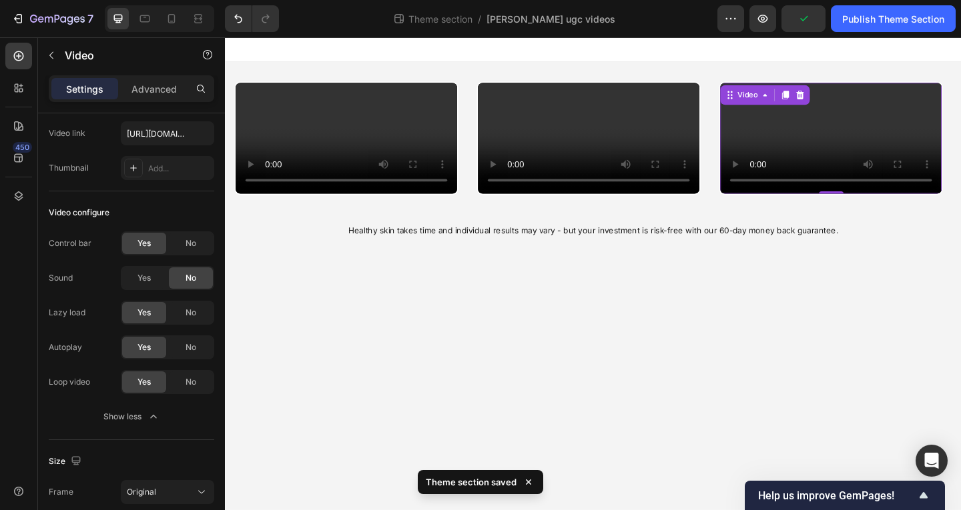
click at [817, 207] on video at bounding box center [883, 147] width 241 height 121
click at [198, 283] on div "No" at bounding box center [191, 278] width 44 height 21
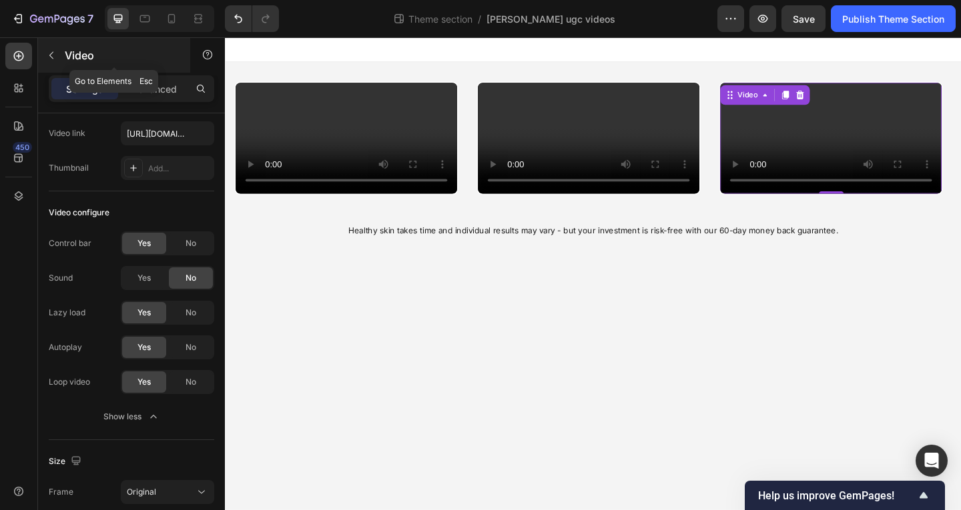
click at [48, 64] on button "button" at bounding box center [51, 55] width 21 height 21
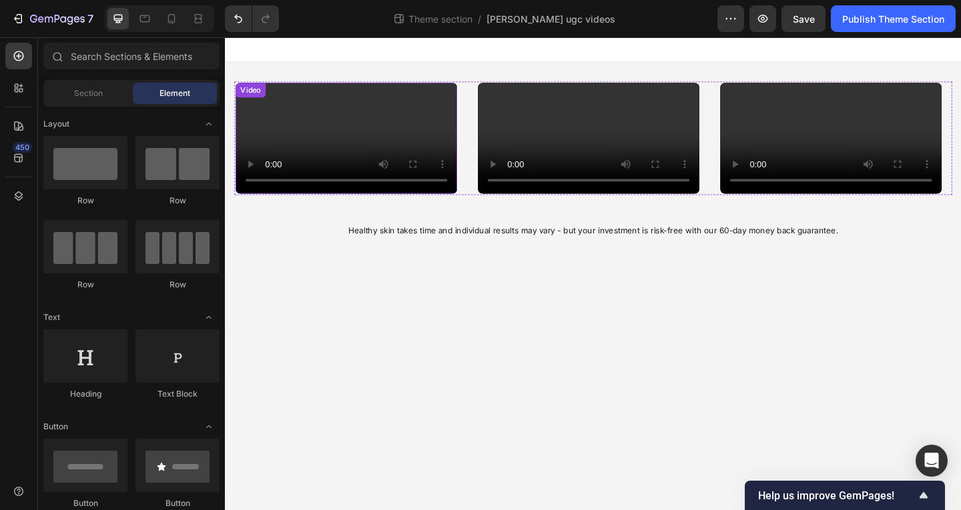
scroll to position [0, 0]
click at [489, 182] on div "Video Video Video Video" at bounding box center [625, 146] width 781 height 123
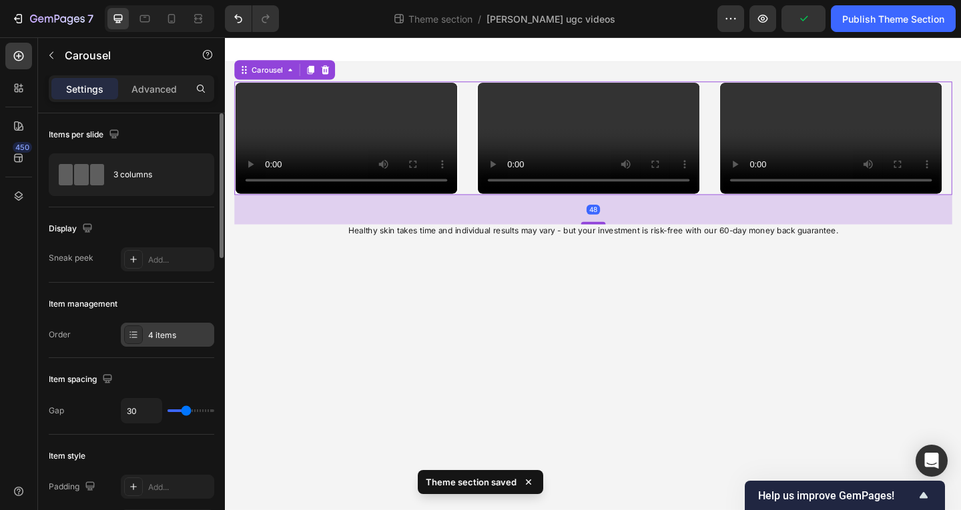
click at [155, 333] on div "4 items" at bounding box center [179, 336] width 63 height 12
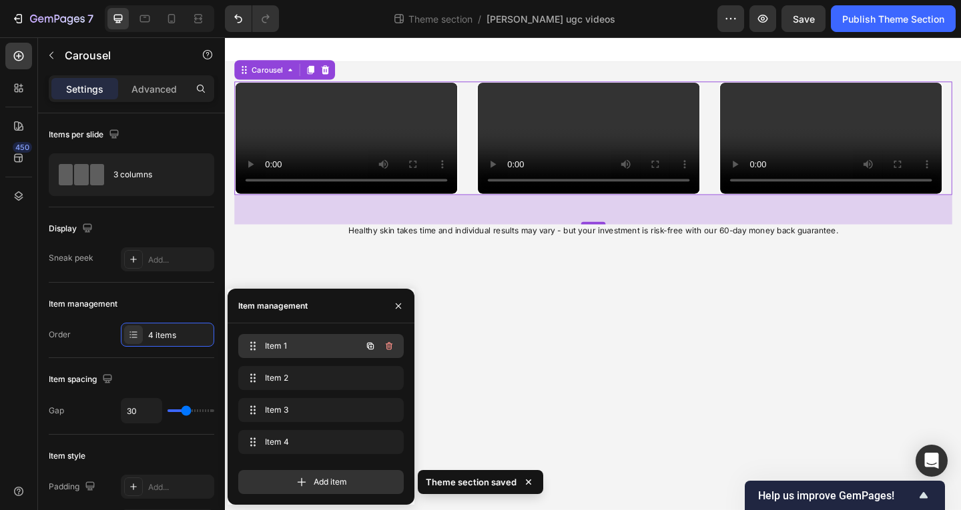
click at [316, 349] on span "Item 1" at bounding box center [302, 346] width 75 height 12
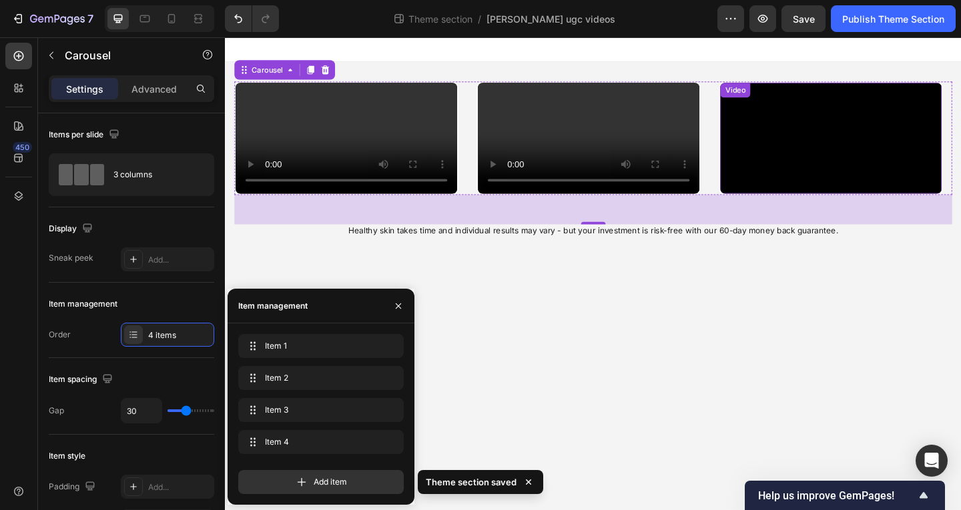
click at [829, 207] on video at bounding box center [883, 147] width 241 height 121
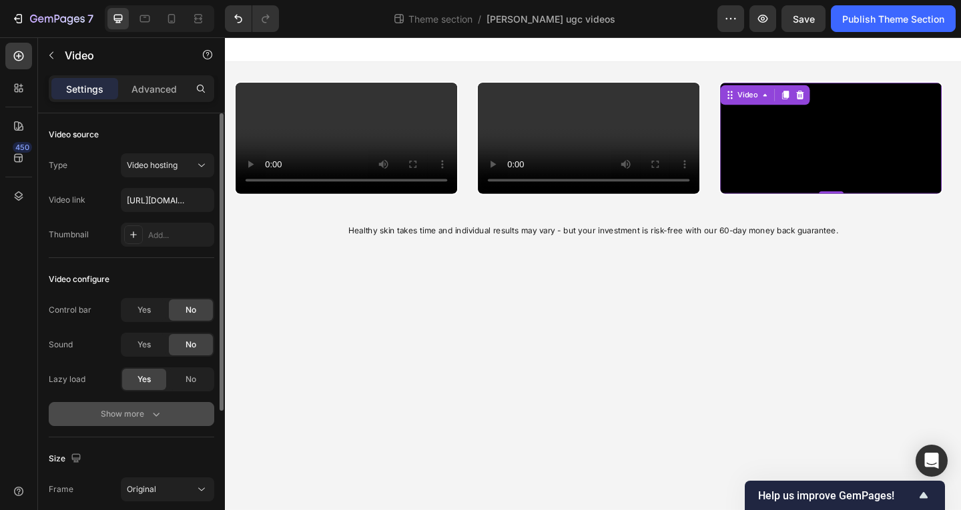
click at [150, 409] on icon "button" at bounding box center [155, 414] width 13 height 13
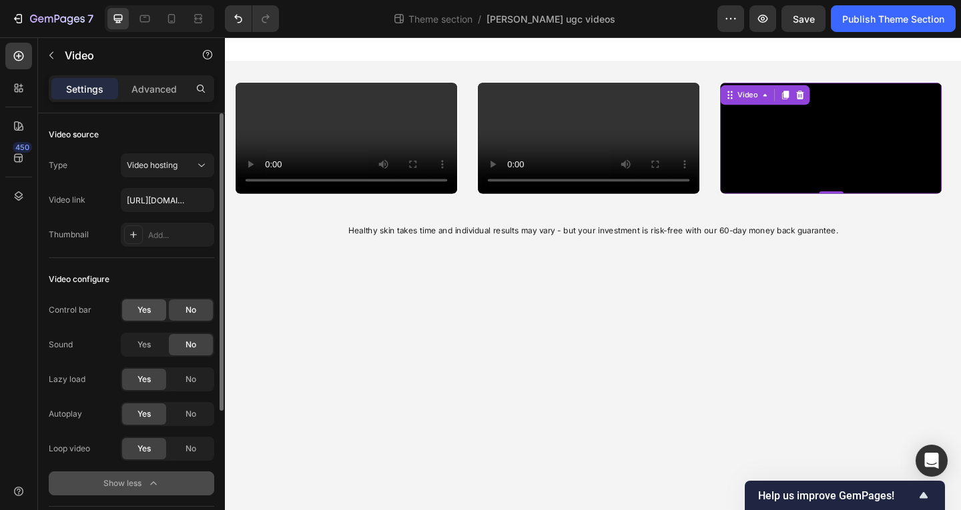
click at [151, 312] on span "Yes" at bounding box center [143, 310] width 13 height 12
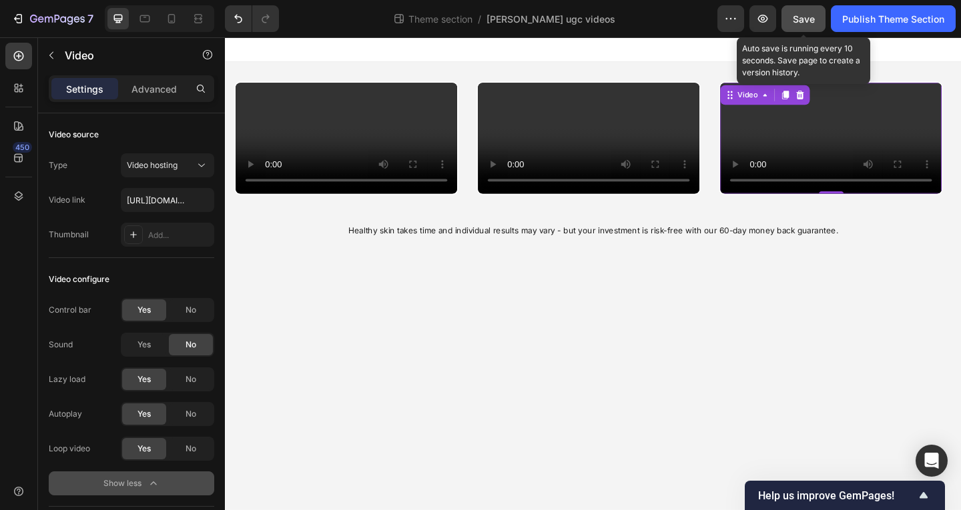
click at [807, 21] on span "Save" at bounding box center [804, 18] width 22 height 11
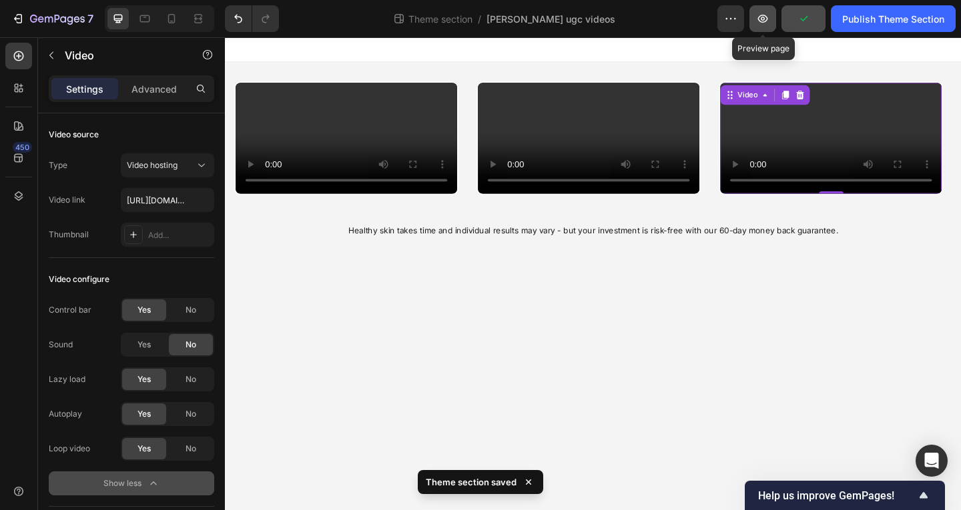
click at [764, 29] on button "button" at bounding box center [762, 18] width 27 height 27
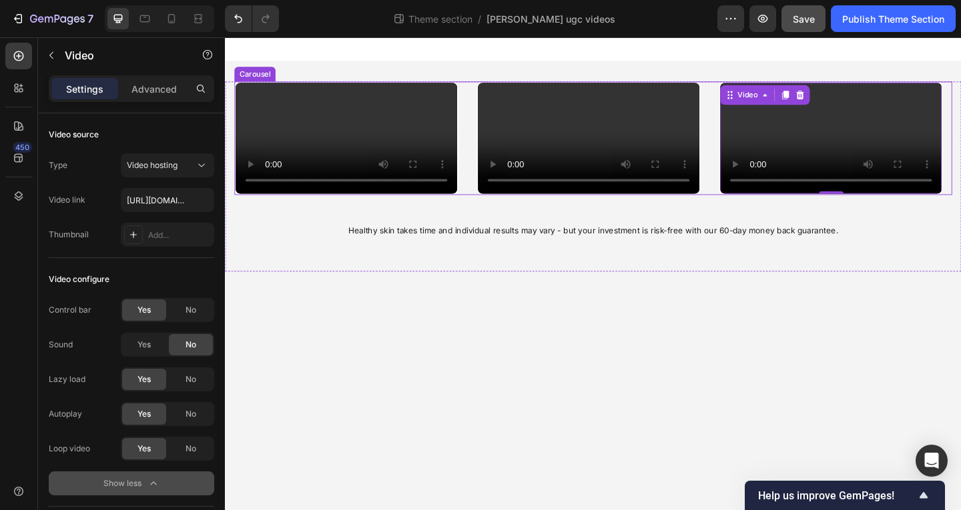
click at [491, 143] on div "Video Video Video 0 Video" at bounding box center [625, 146] width 781 height 123
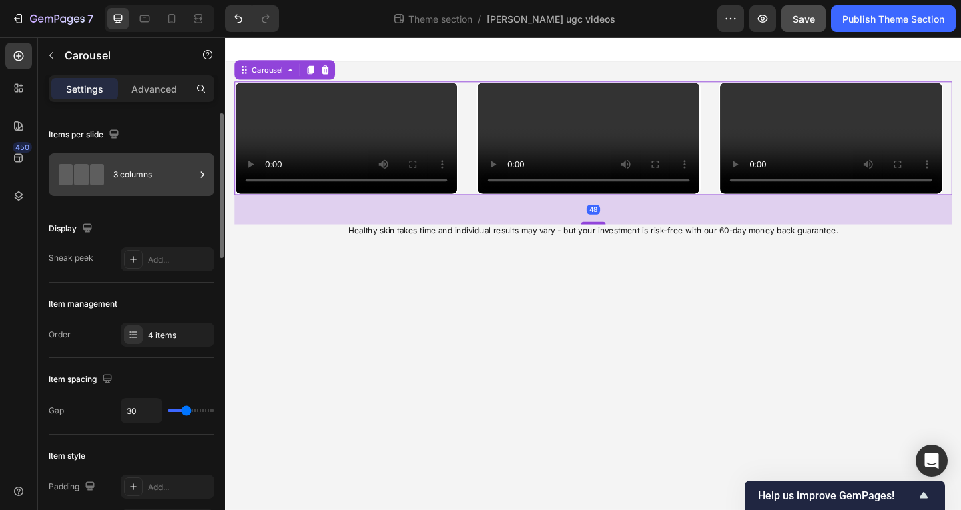
click at [137, 183] on div "3 columns" at bounding box center [153, 174] width 81 height 31
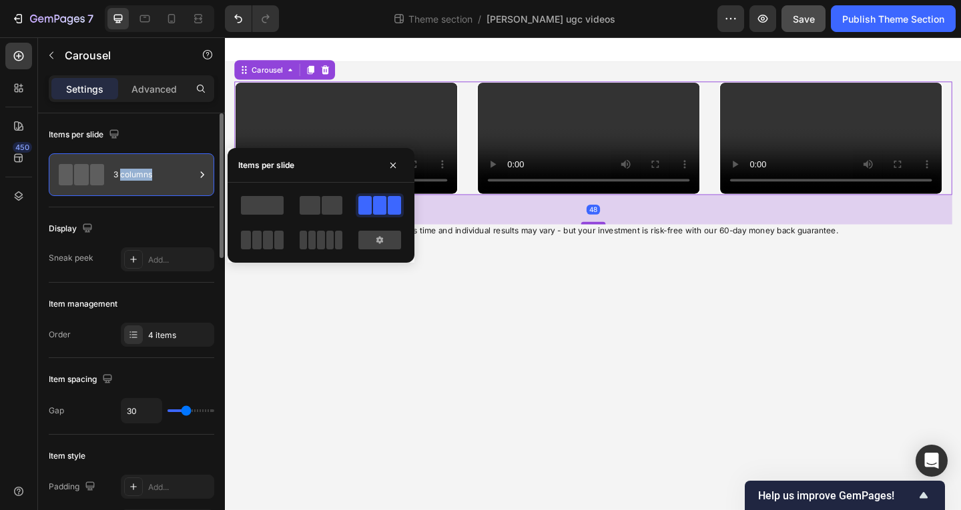
click at [137, 183] on div "3 columns" at bounding box center [153, 174] width 81 height 31
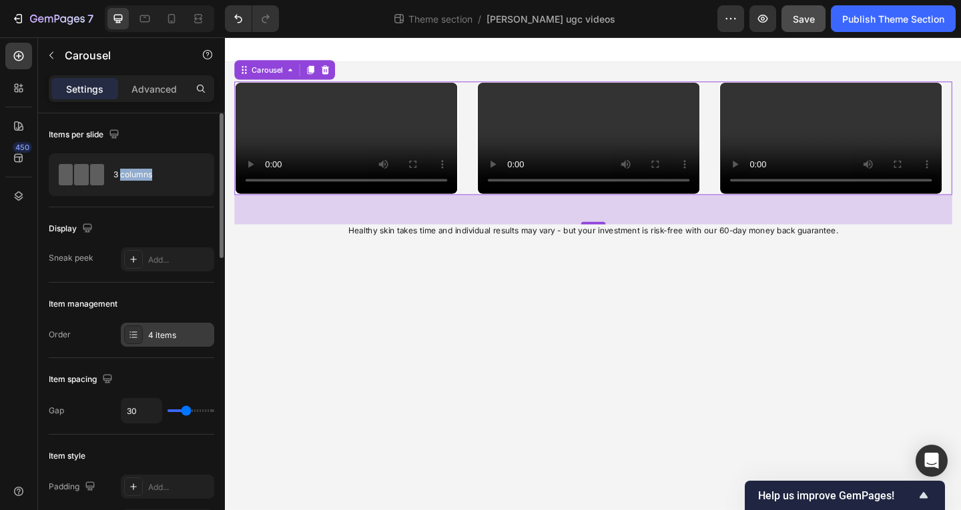
click at [161, 336] on div "4 items" at bounding box center [179, 336] width 63 height 12
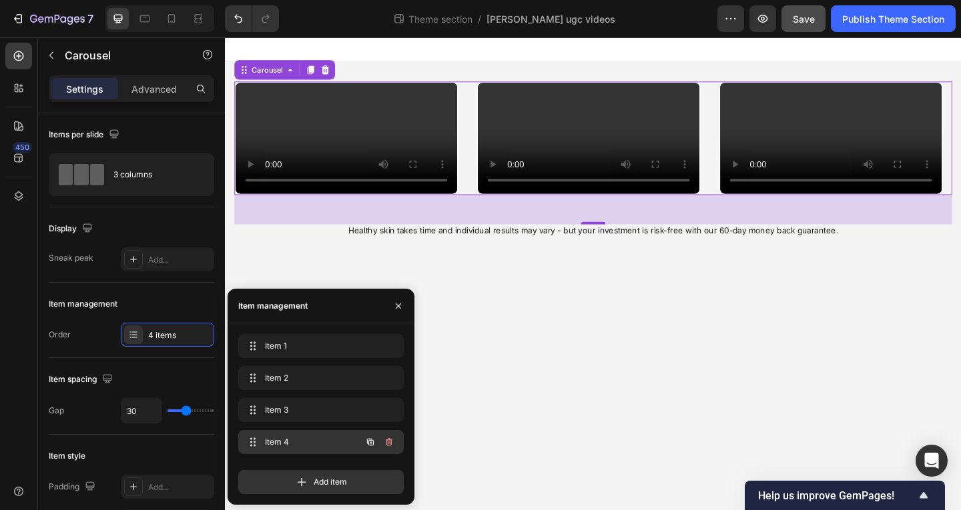
click at [331, 442] on span "Item 4" at bounding box center [302, 442] width 75 height 12
click at [383, 207] on video at bounding box center [356, 147] width 241 height 121
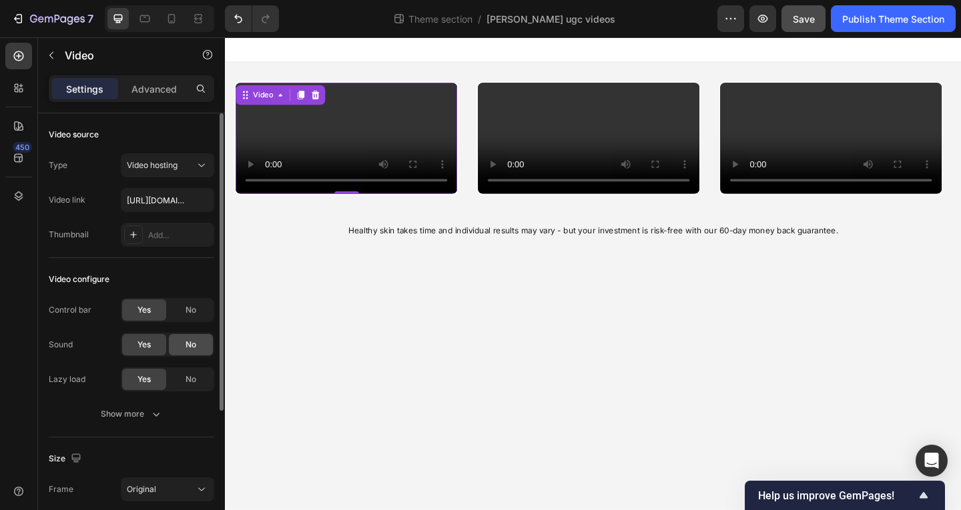
click at [197, 346] on div "No" at bounding box center [191, 344] width 44 height 21
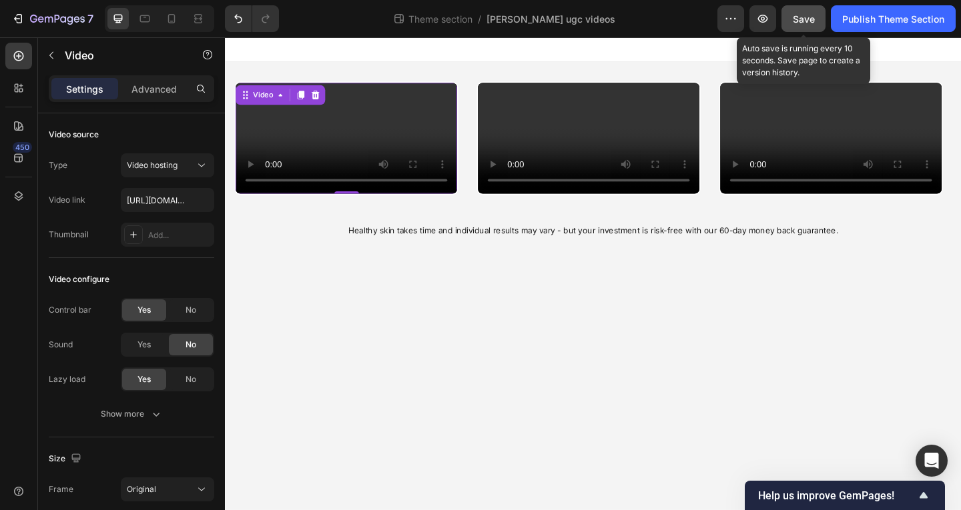
click at [803, 17] on span "Save" at bounding box center [804, 18] width 22 height 11
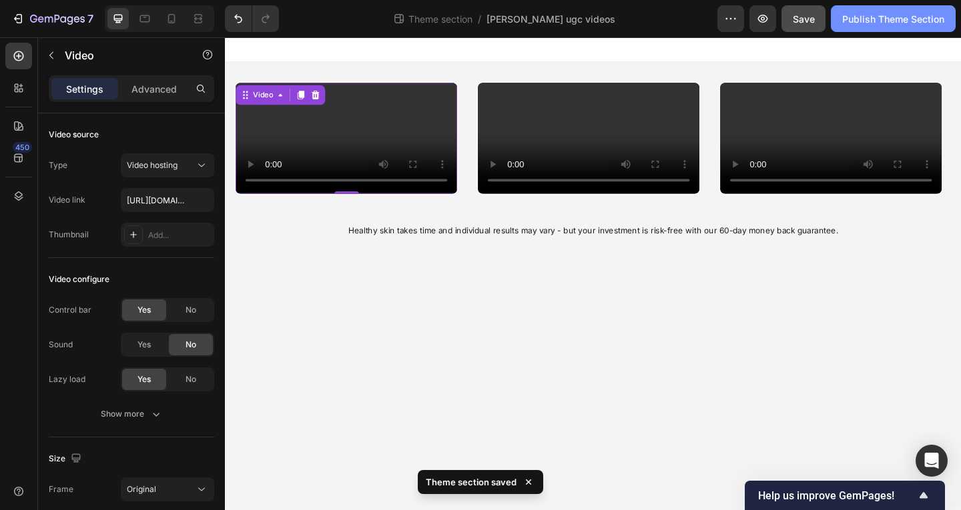
click at [885, 21] on div "Publish Theme Section" at bounding box center [893, 19] width 102 height 14
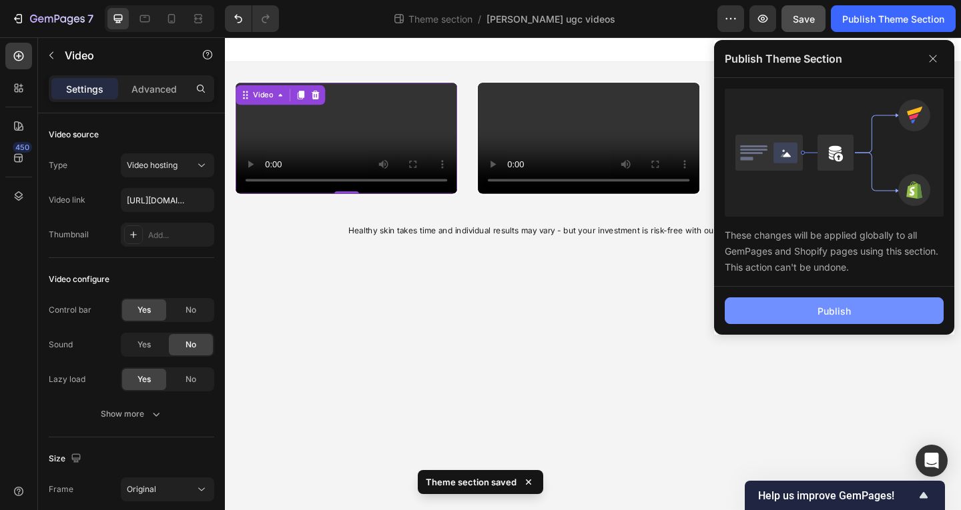
click at [811, 310] on button "Publish" at bounding box center [834, 311] width 219 height 27
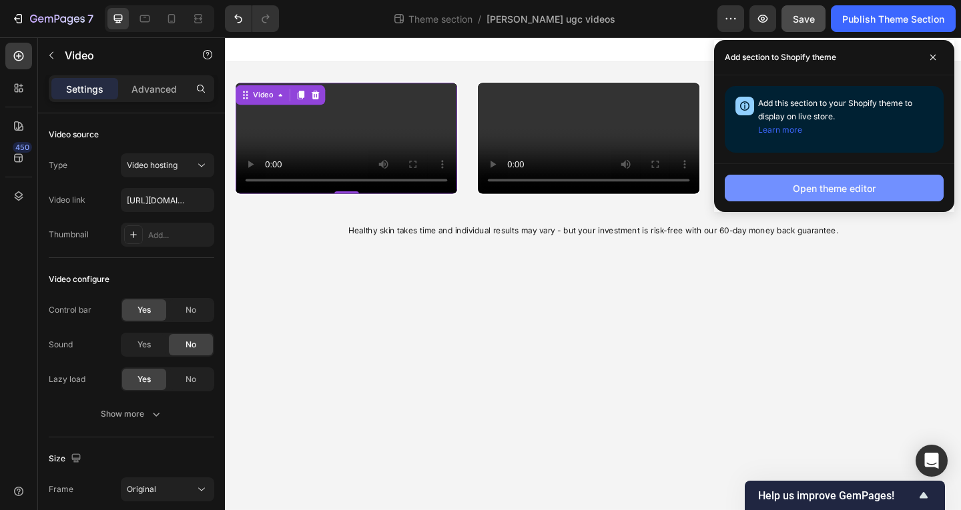
click at [875, 189] on button "Open theme editor" at bounding box center [834, 188] width 219 height 27
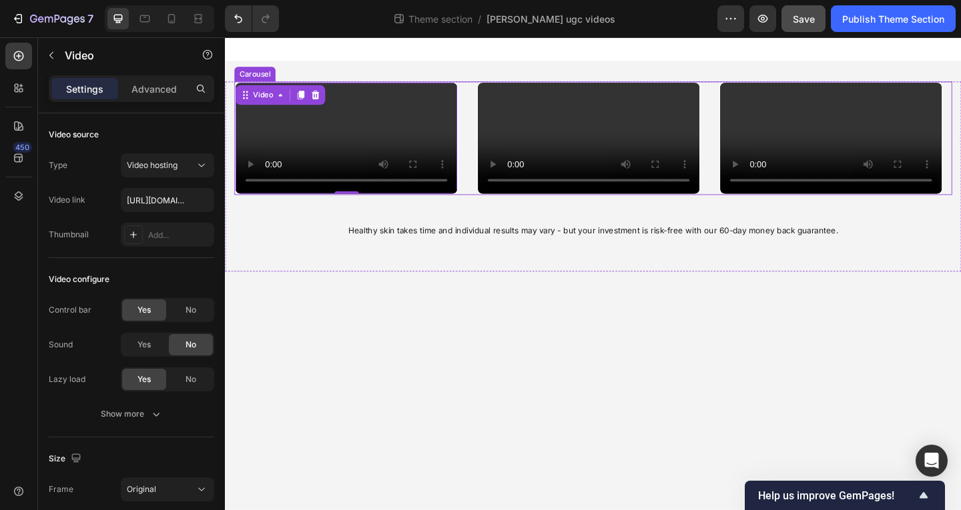
scroll to position [162, 0]
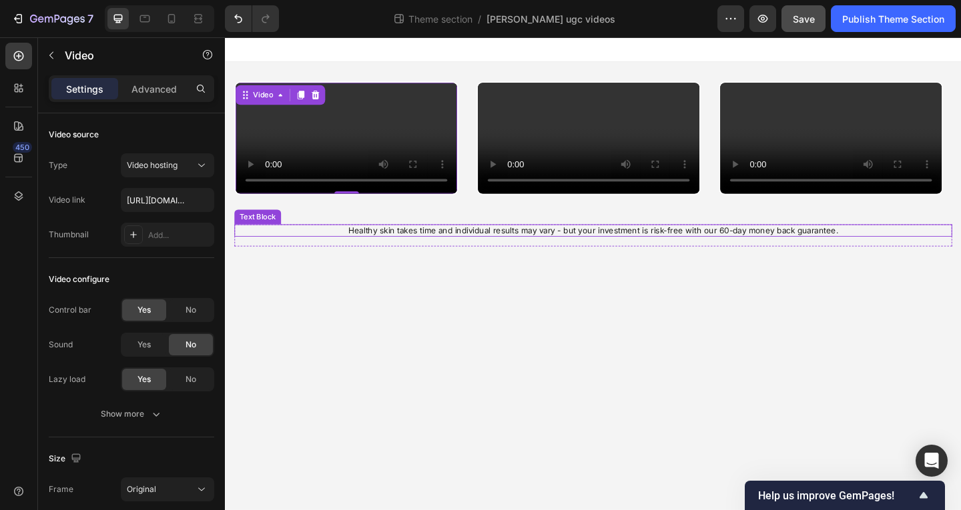
click at [566, 254] on p "Healthy skin takes time and individual results may vary - but your investment i…" at bounding box center [625, 247] width 778 height 11
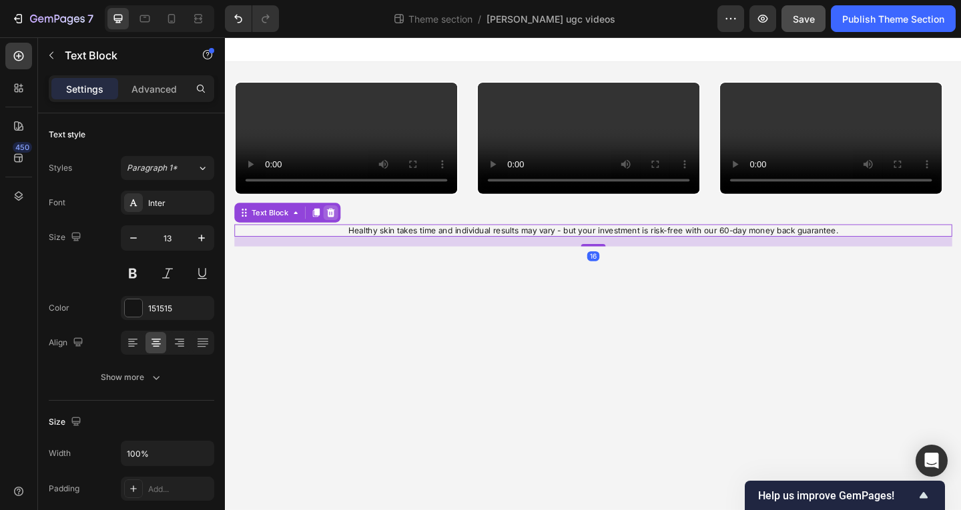
click at [342, 232] on icon at bounding box center [340, 227] width 9 height 9
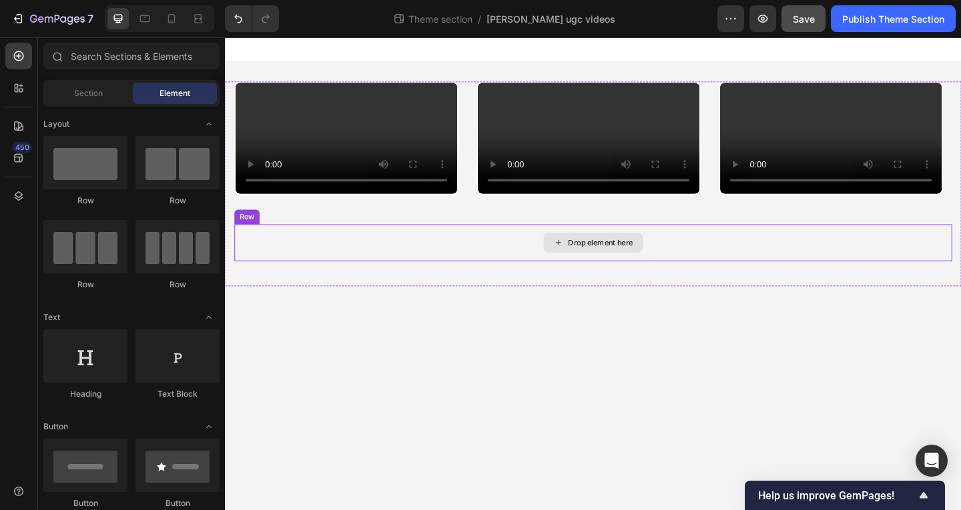
click at [743, 281] on div "Drop element here" at bounding box center [625, 261] width 781 height 40
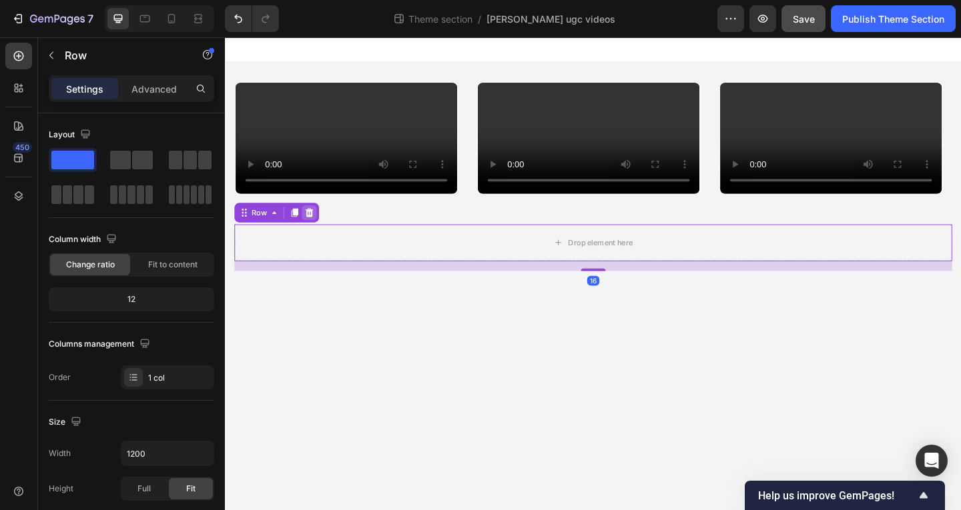
click at [318, 232] on icon at bounding box center [316, 227] width 9 height 9
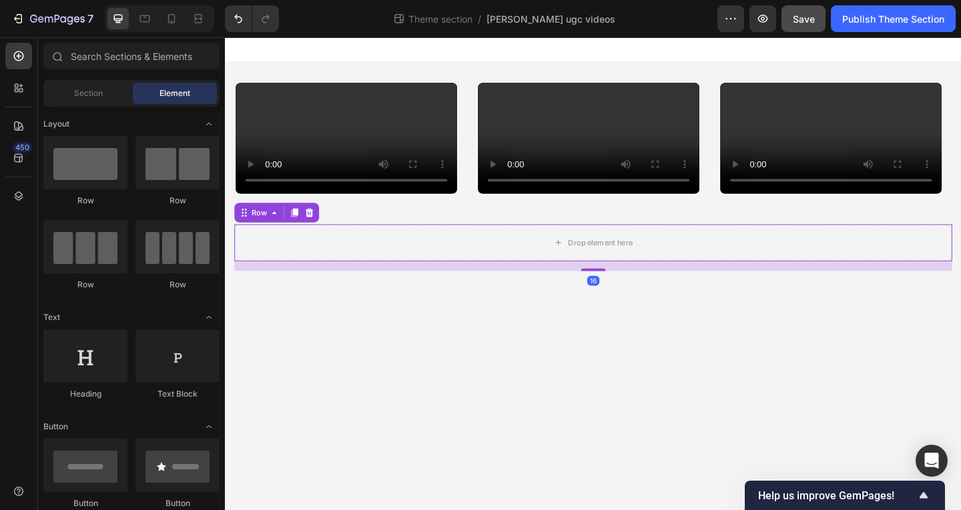
scroll to position [127, 0]
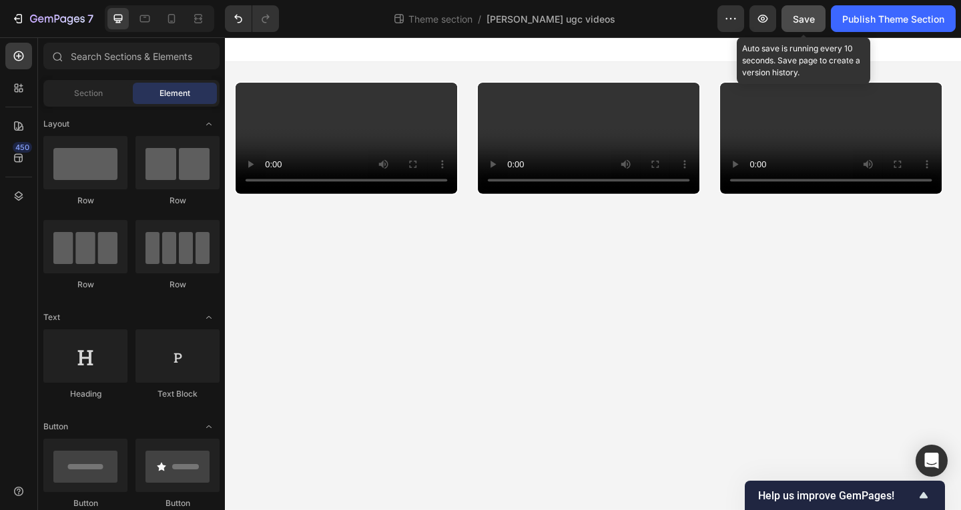
click at [813, 15] on span "Save" at bounding box center [804, 18] width 22 height 11
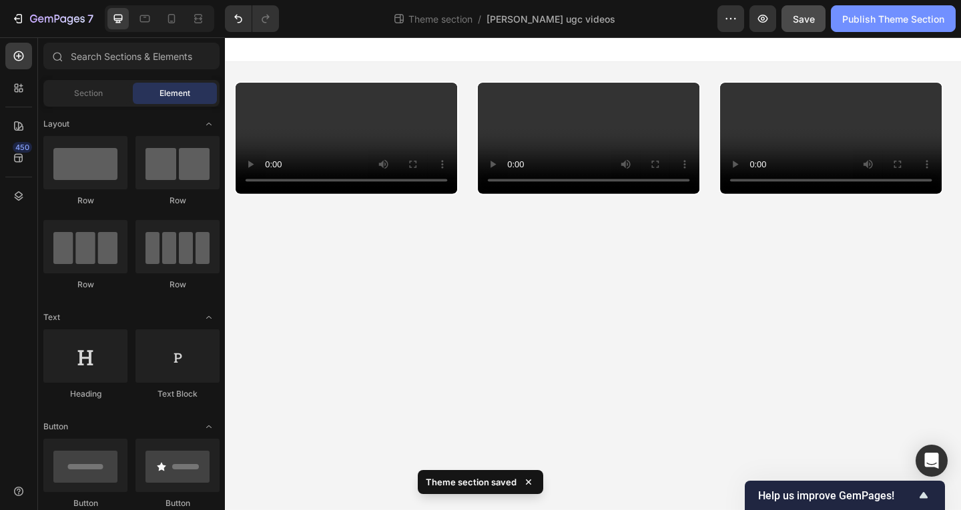
click at [859, 19] on div "Publish Theme Section" at bounding box center [893, 19] width 102 height 14
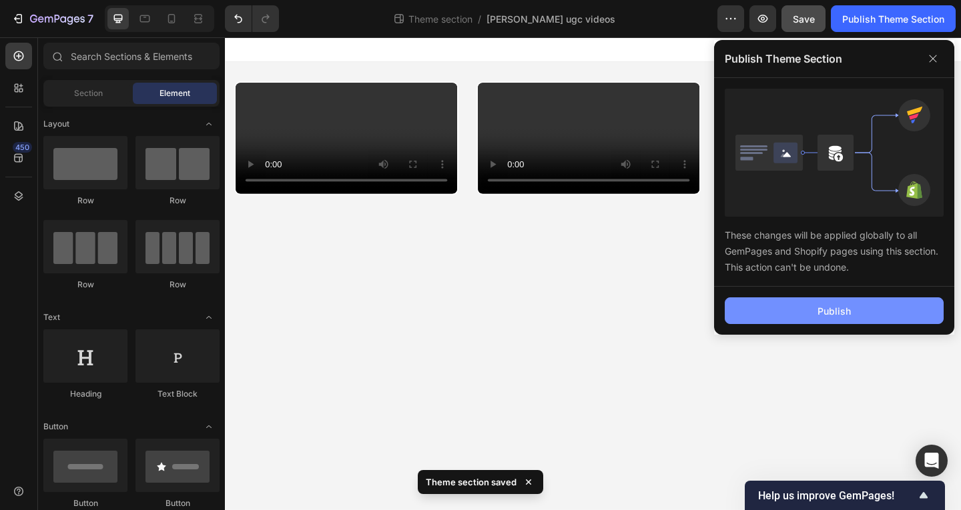
click at [830, 298] on button "Publish" at bounding box center [834, 311] width 219 height 27
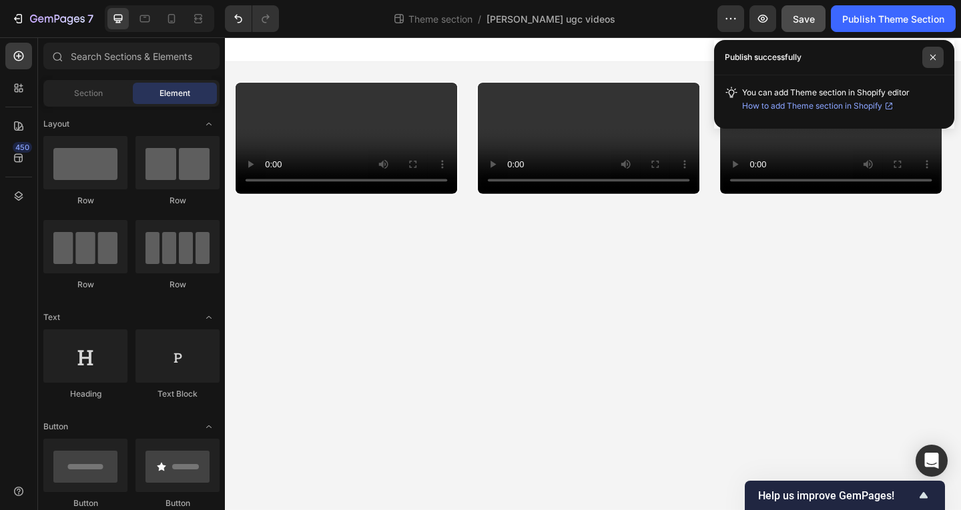
click at [927, 55] on span at bounding box center [932, 57] width 21 height 21
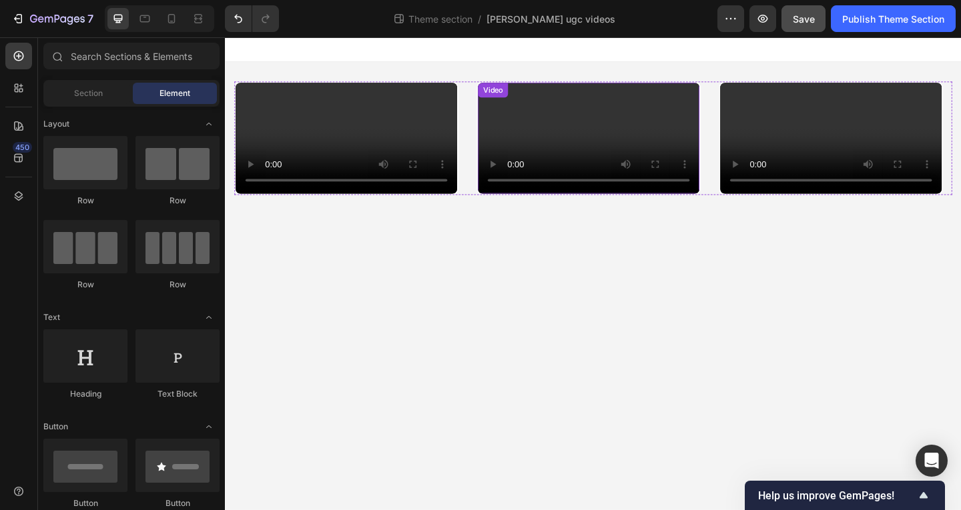
scroll to position [0, 0]
